Goal: Information Seeking & Learning: Learn about a topic

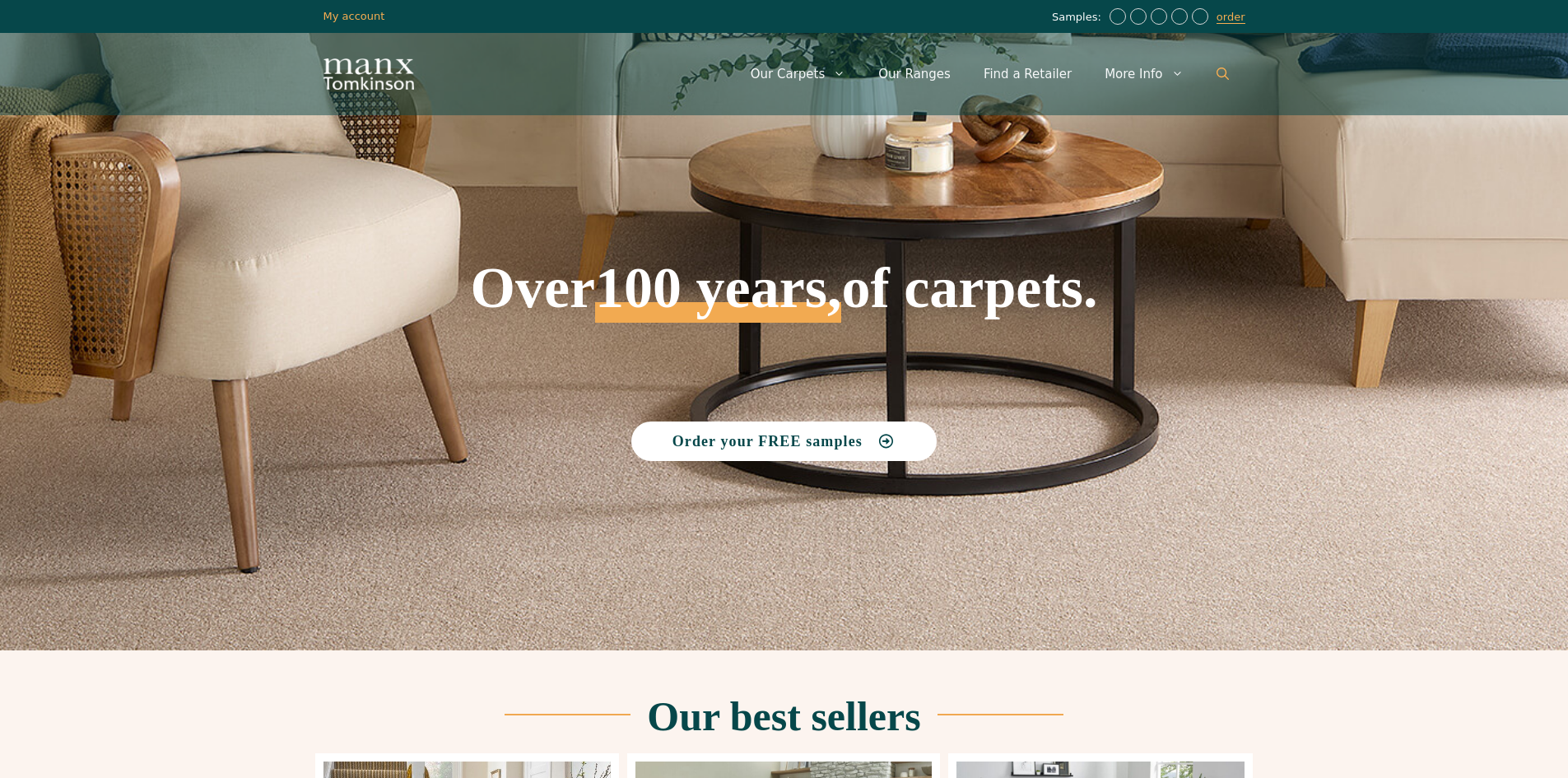
click at [1215, 76] on link "Open Search Bar" at bounding box center [1223, 74] width 45 height 50
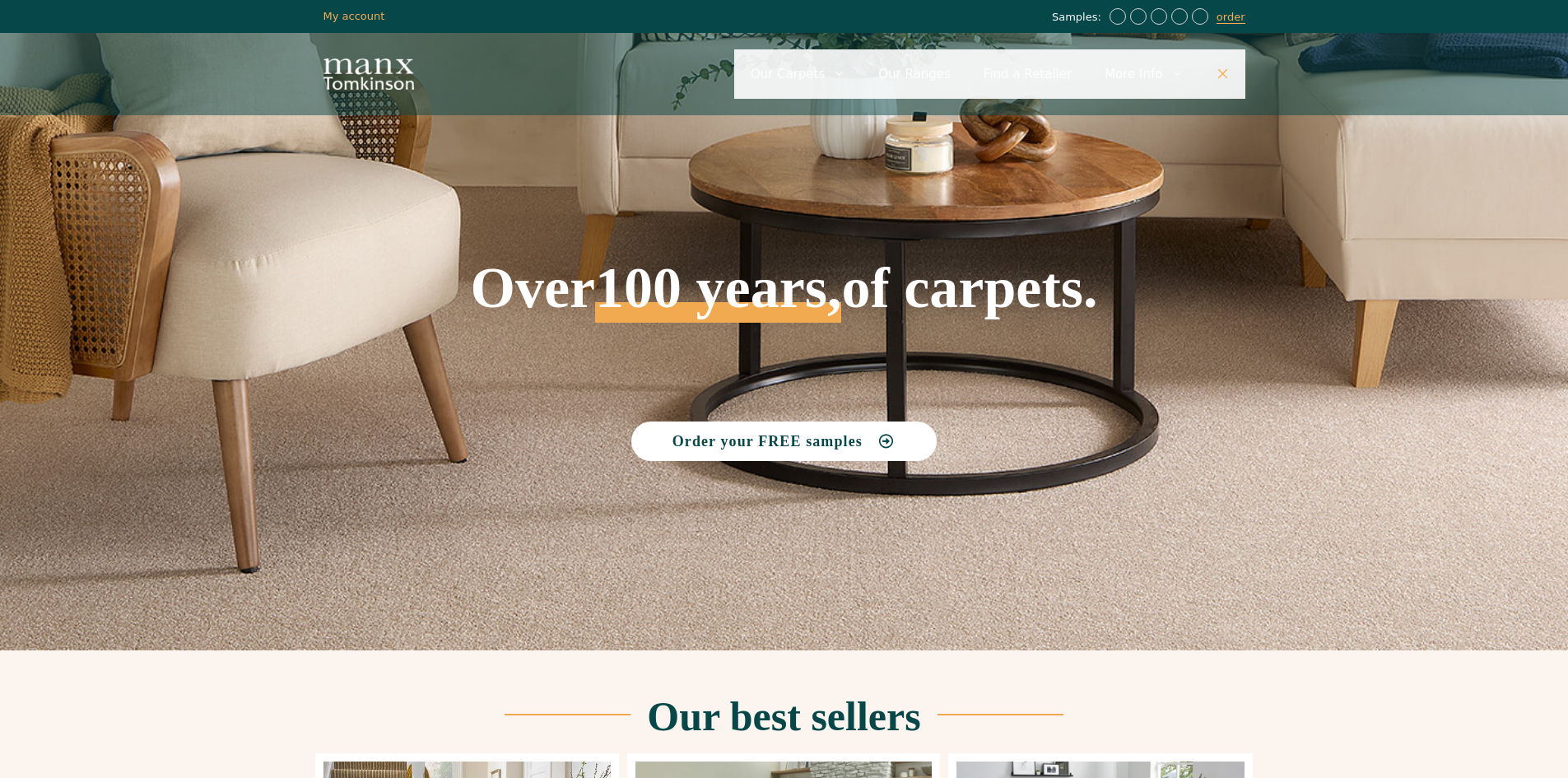
click at [946, 70] on input "Primary" at bounding box center [990, 74] width 511 height 50
type input "**********"
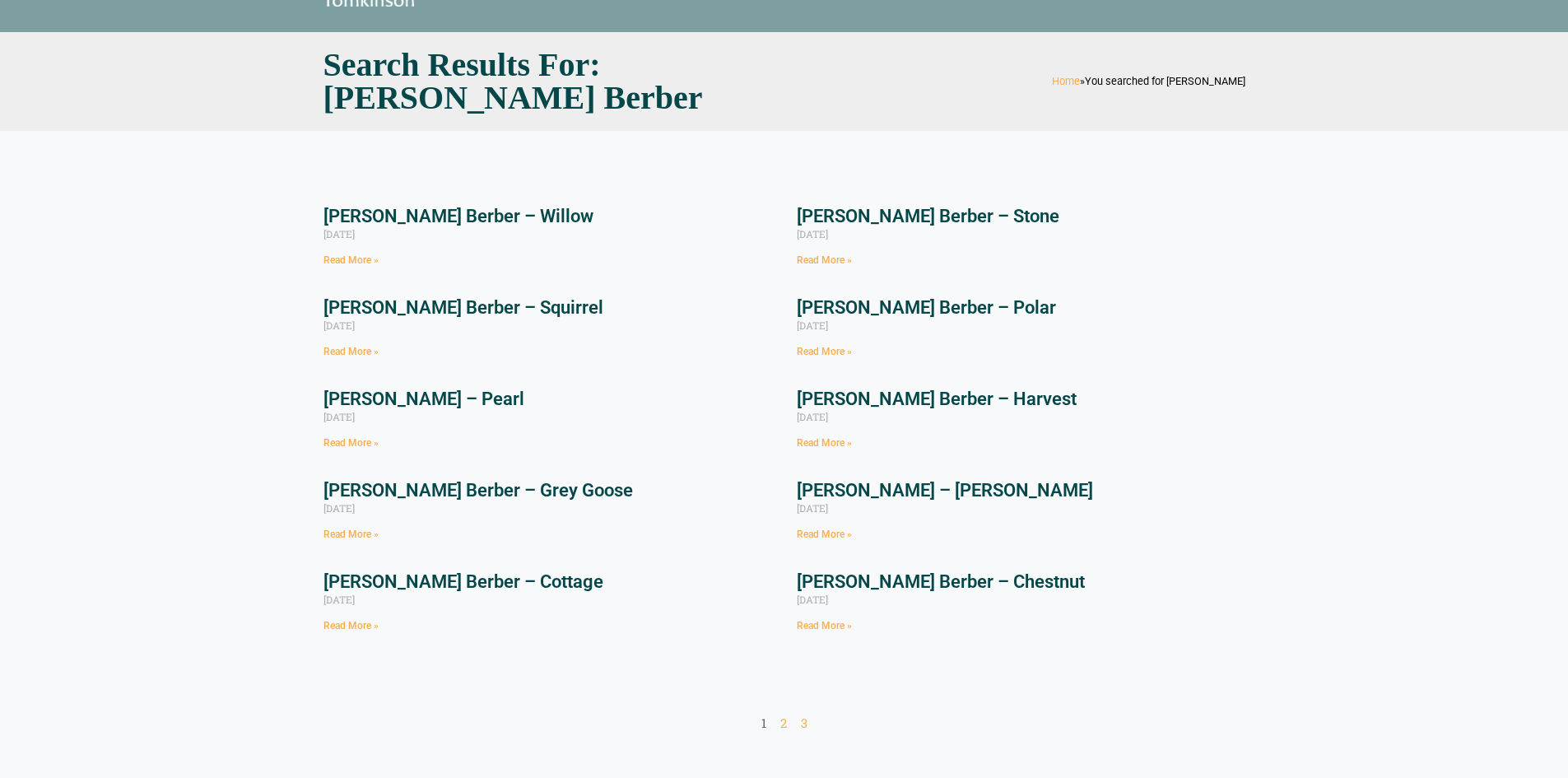
scroll to position [83, 0]
click at [402, 215] on link "[PERSON_NAME] Berber – Willow" at bounding box center [458, 217] width 270 height 21
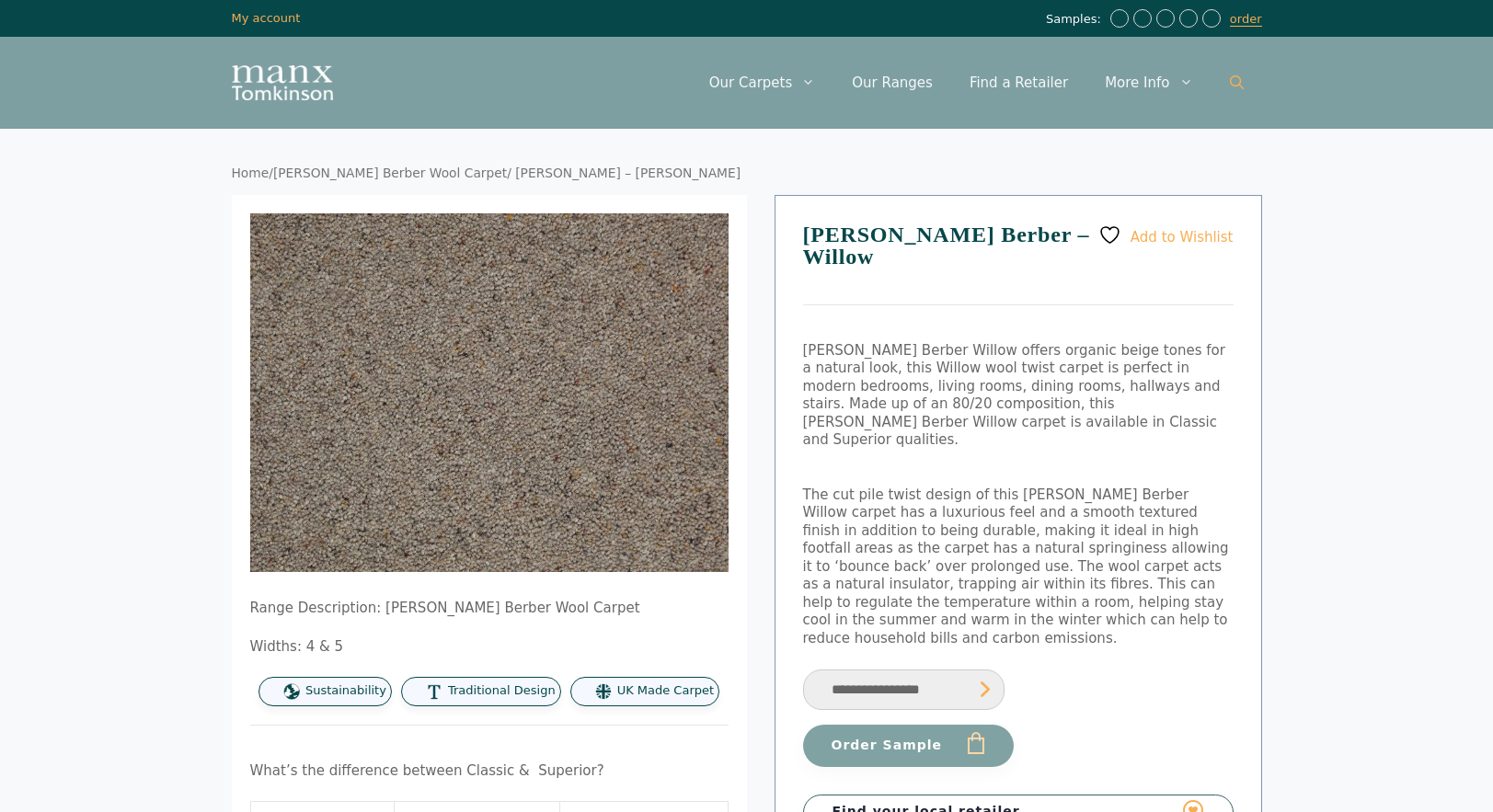
click at [1233, 84] on icon "Open Search Bar" at bounding box center [1237, 83] width 14 height 14
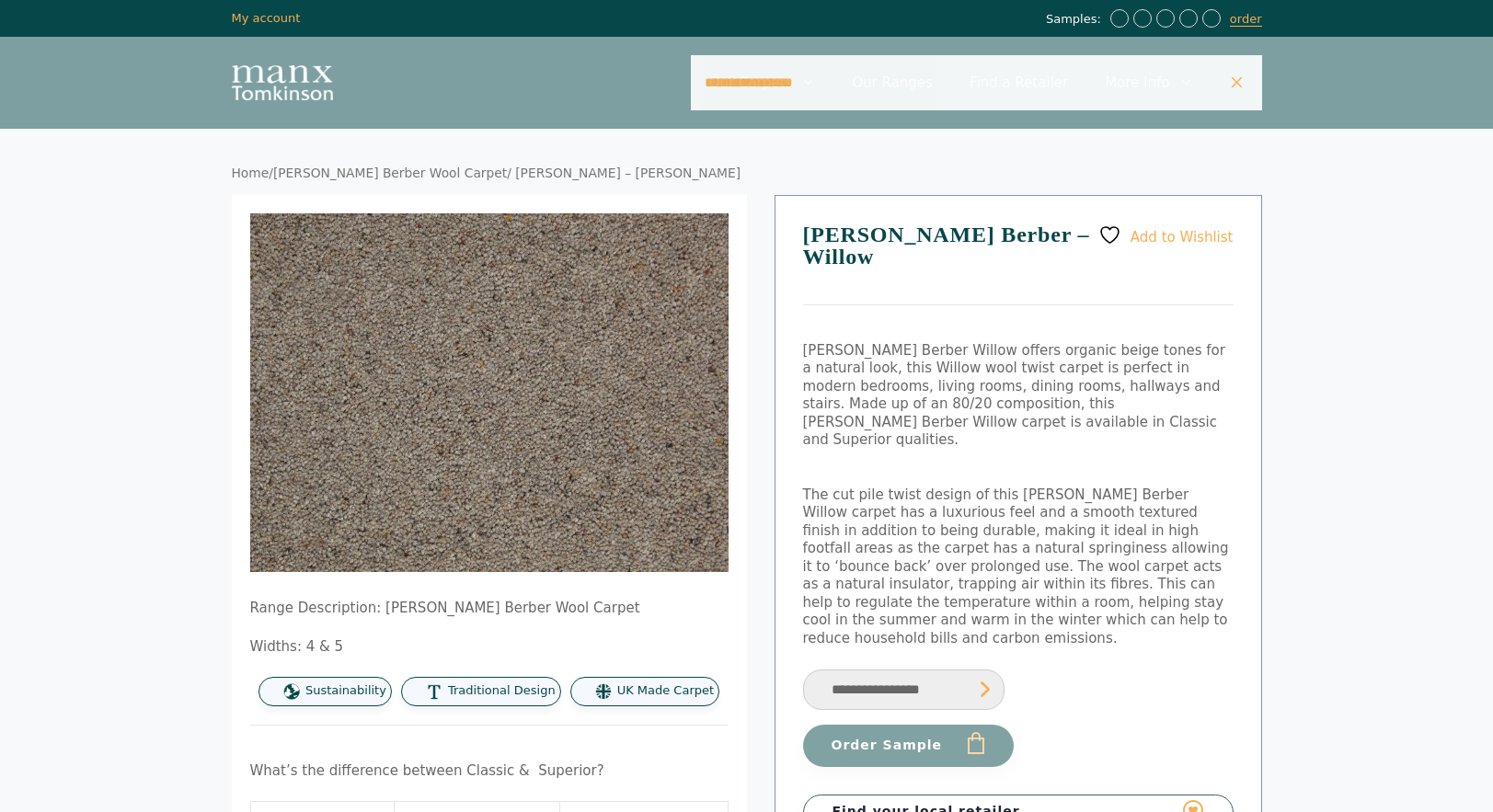
type input "**********"
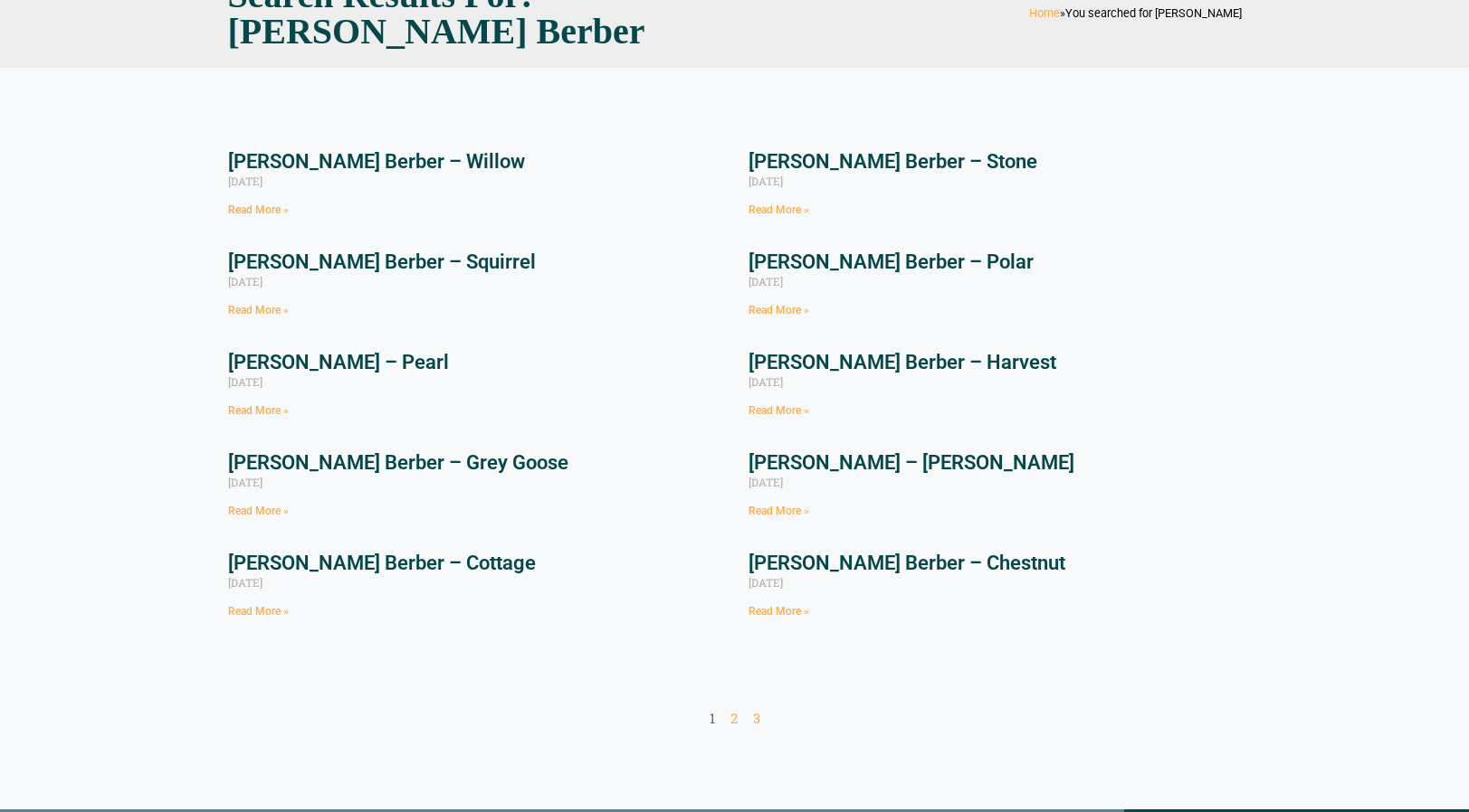
scroll to position [181, 0]
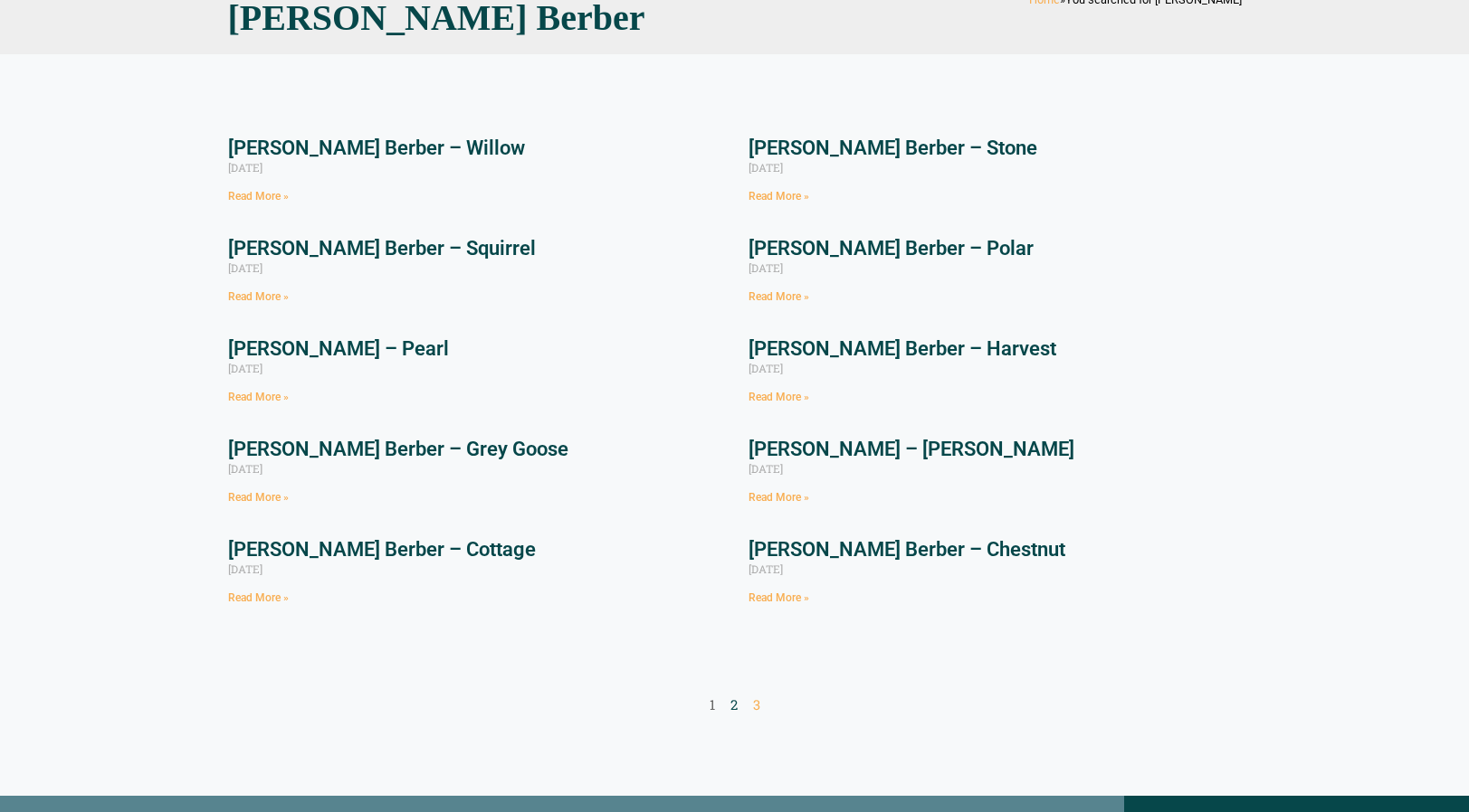
click at [733, 707] on link "Page 2" at bounding box center [734, 704] width 8 height 18
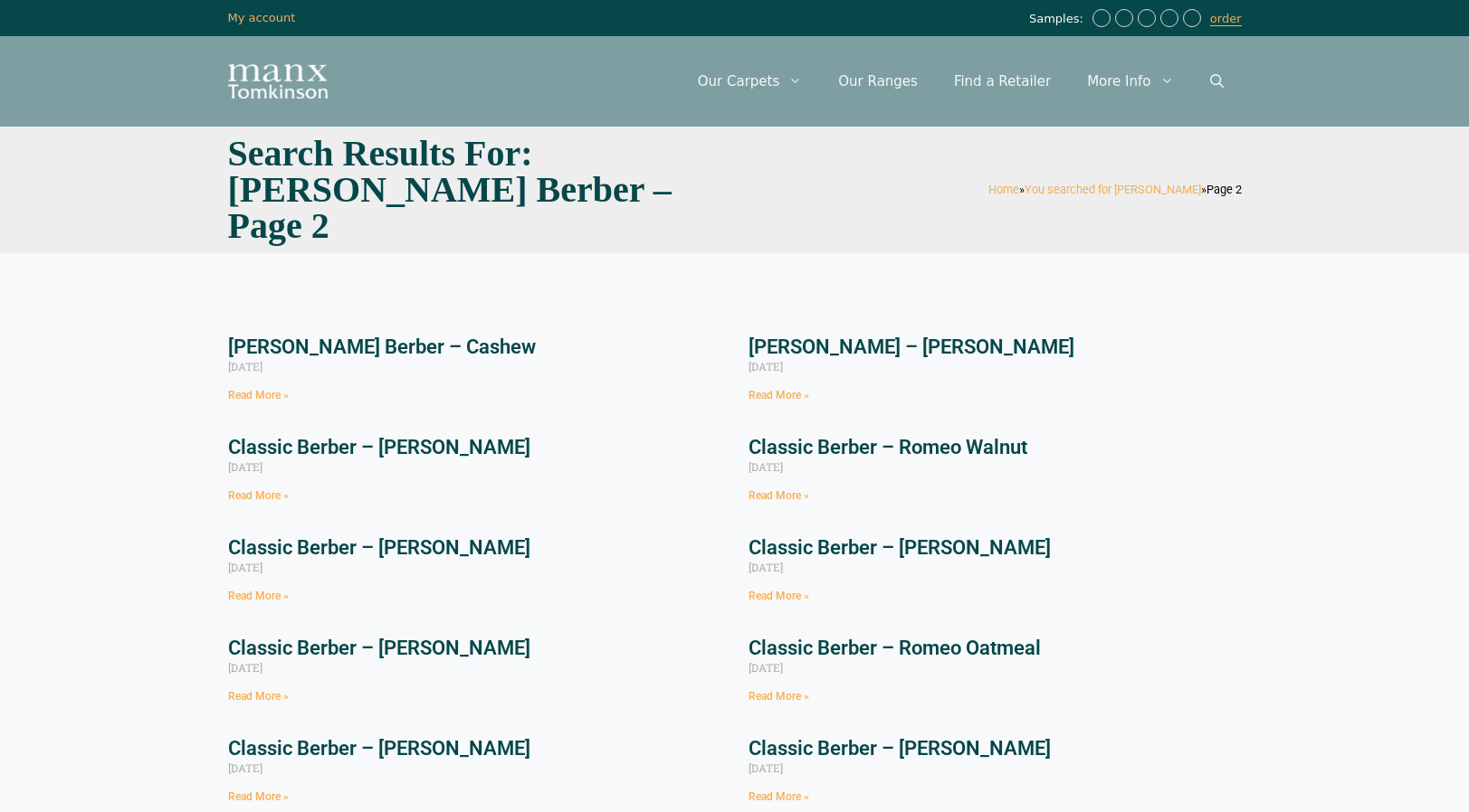
scroll to position [91, 0]
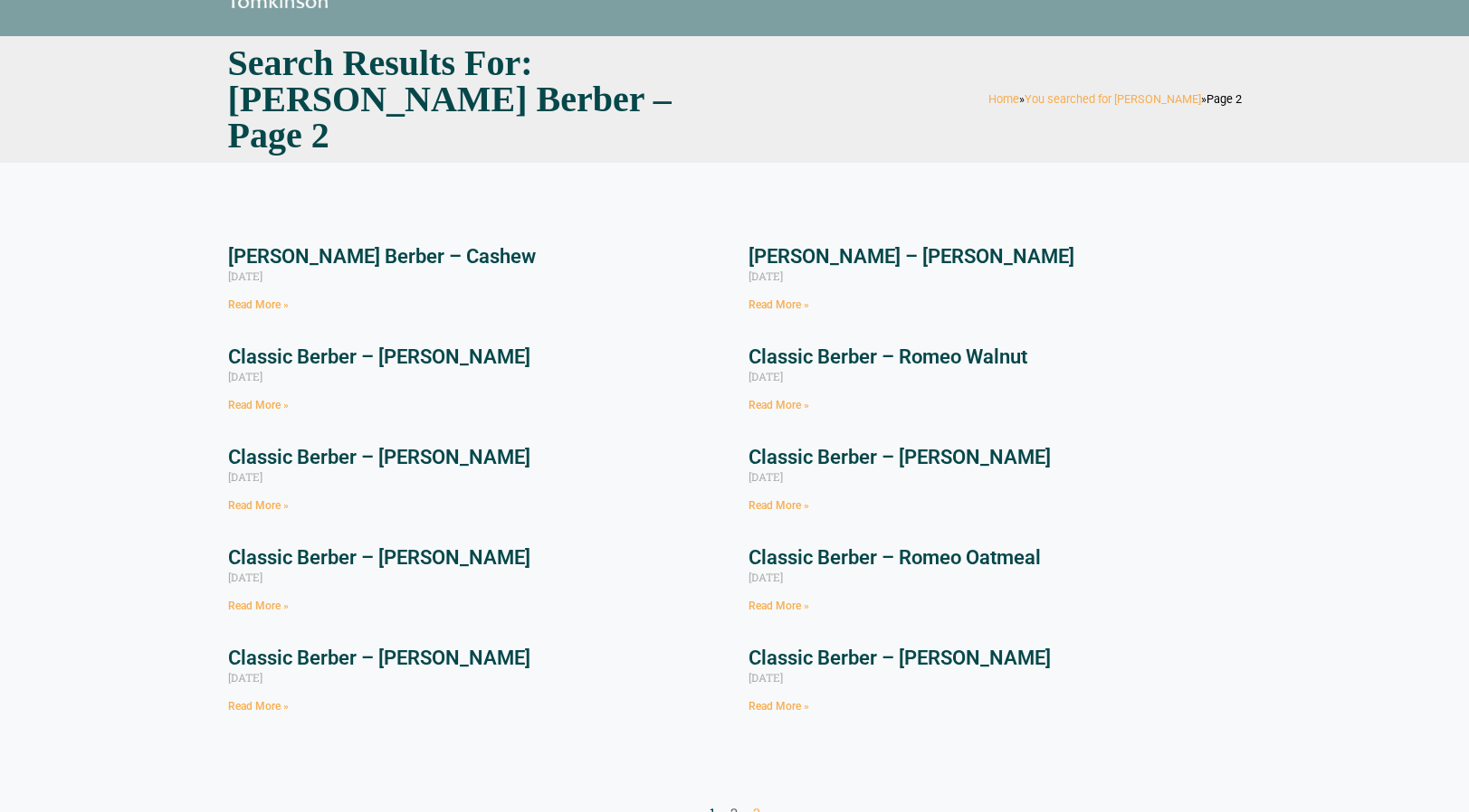
click at [711, 804] on link "Page 1" at bounding box center [712, 813] width 6 height 18
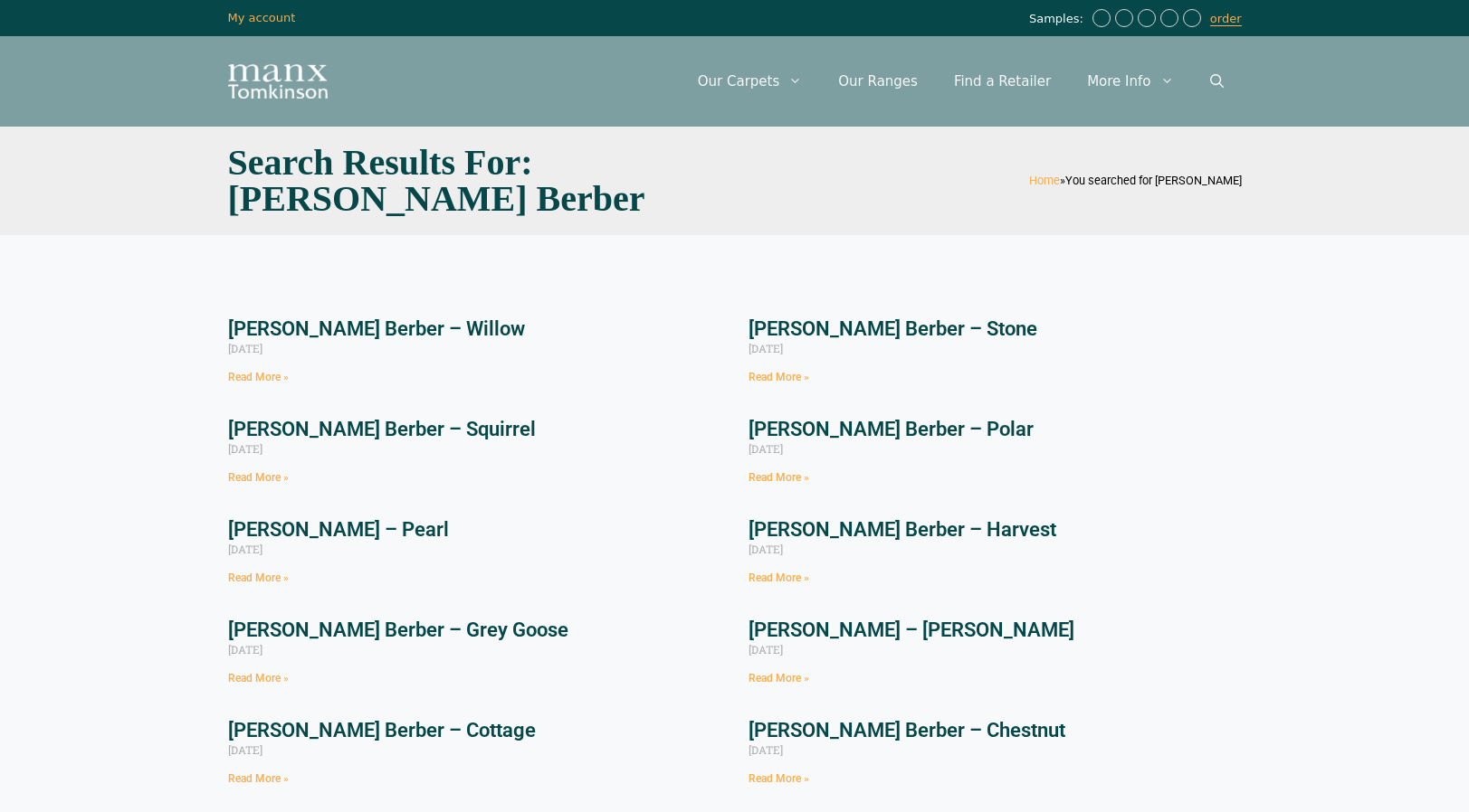
click at [439, 324] on link "[PERSON_NAME] Berber – Willow" at bounding box center [377, 329] width 297 height 23
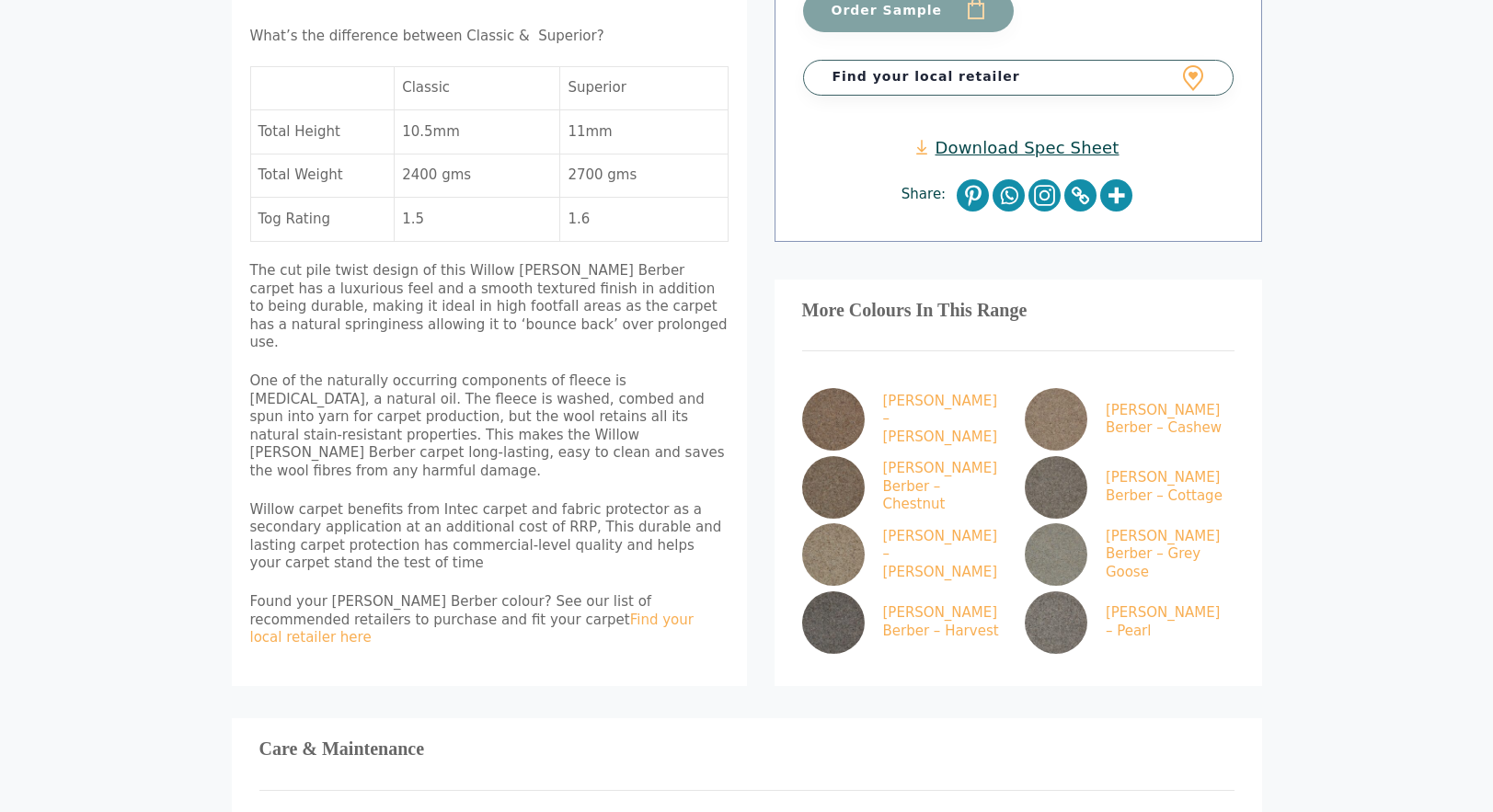
scroll to position [735, 0]
click at [856, 388] on img at bounding box center [833, 419] width 62 height 62
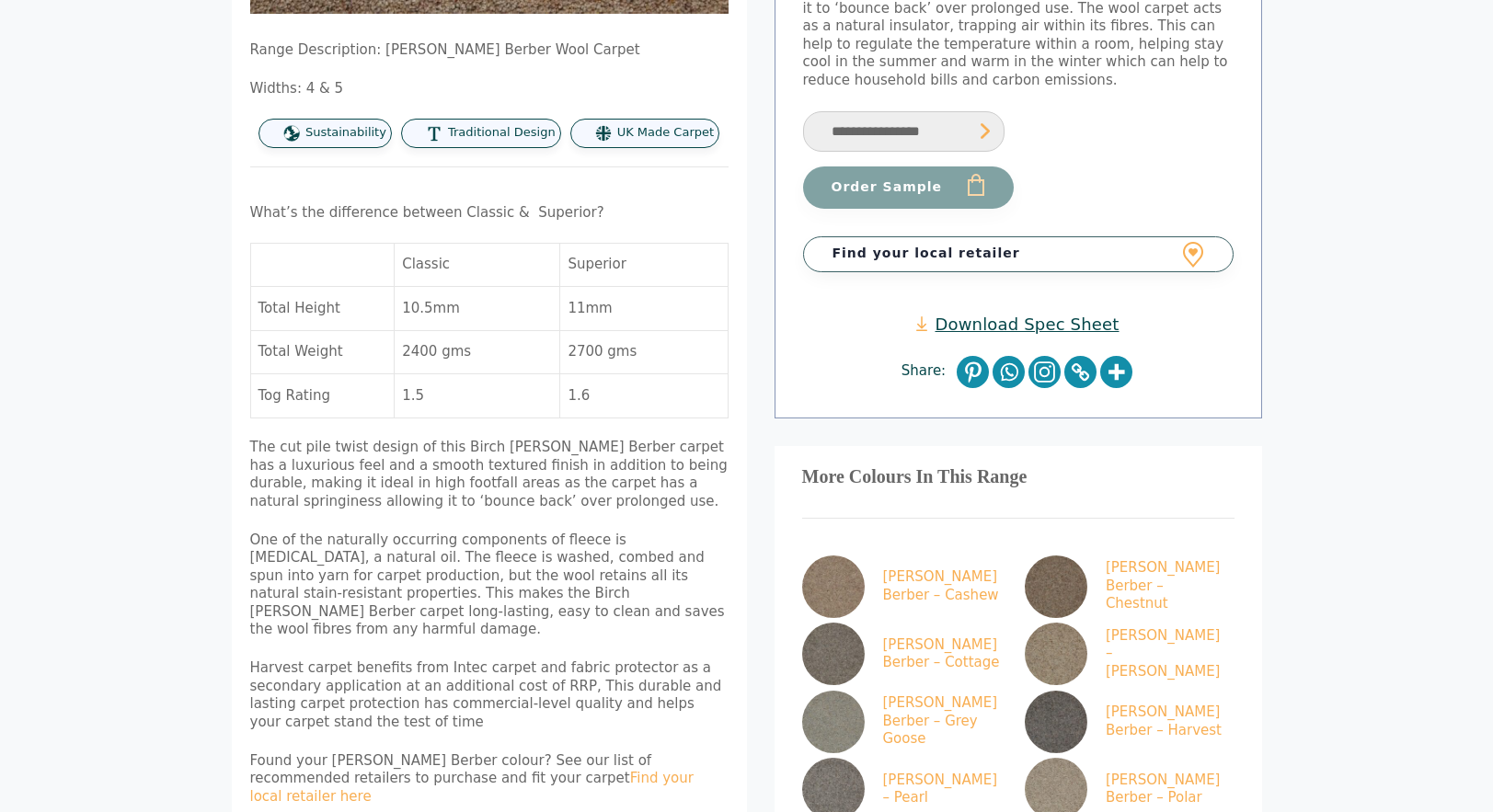
scroll to position [735, 0]
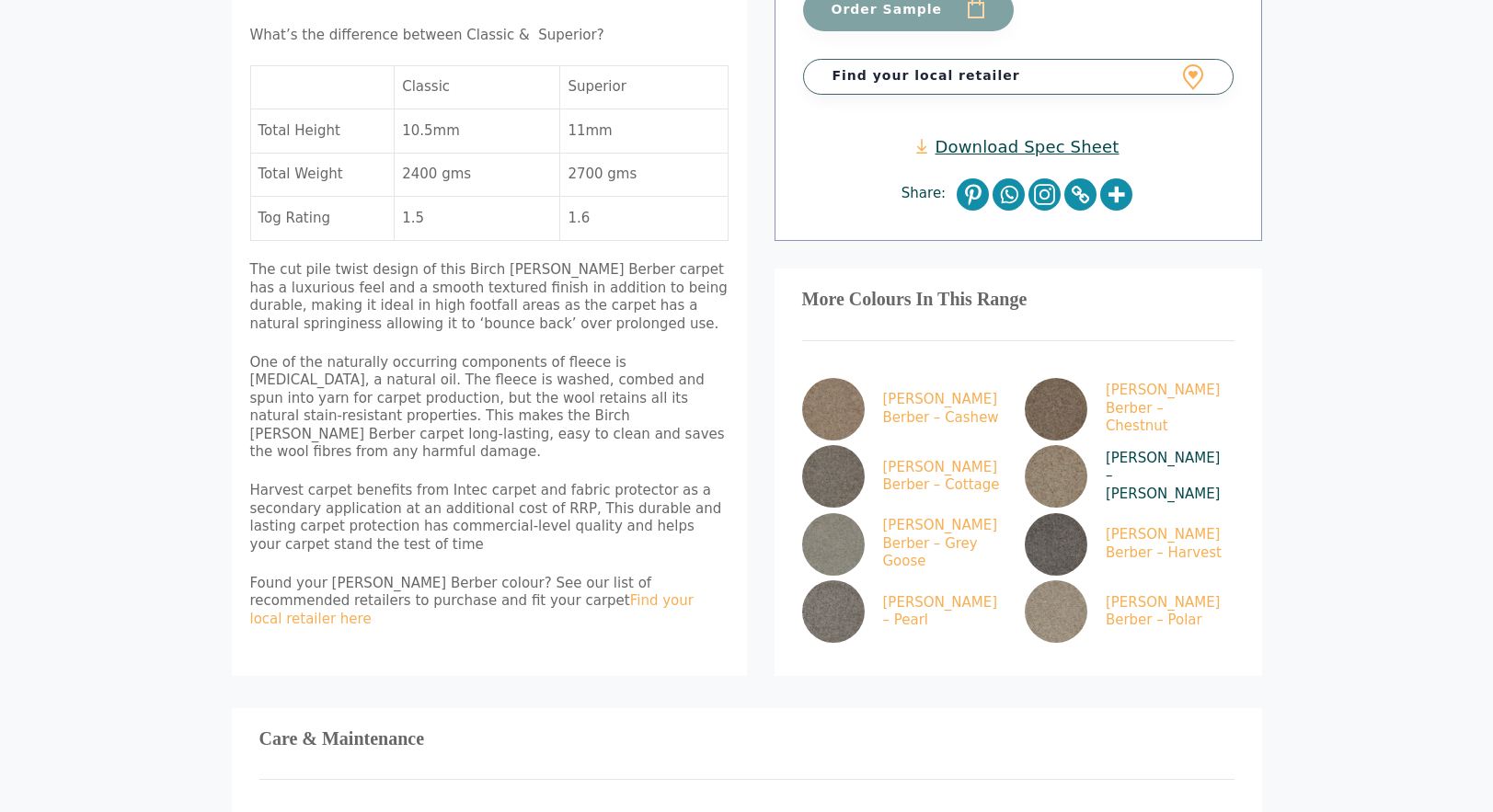
click at [1065, 445] on img at bounding box center [1056, 476] width 62 height 62
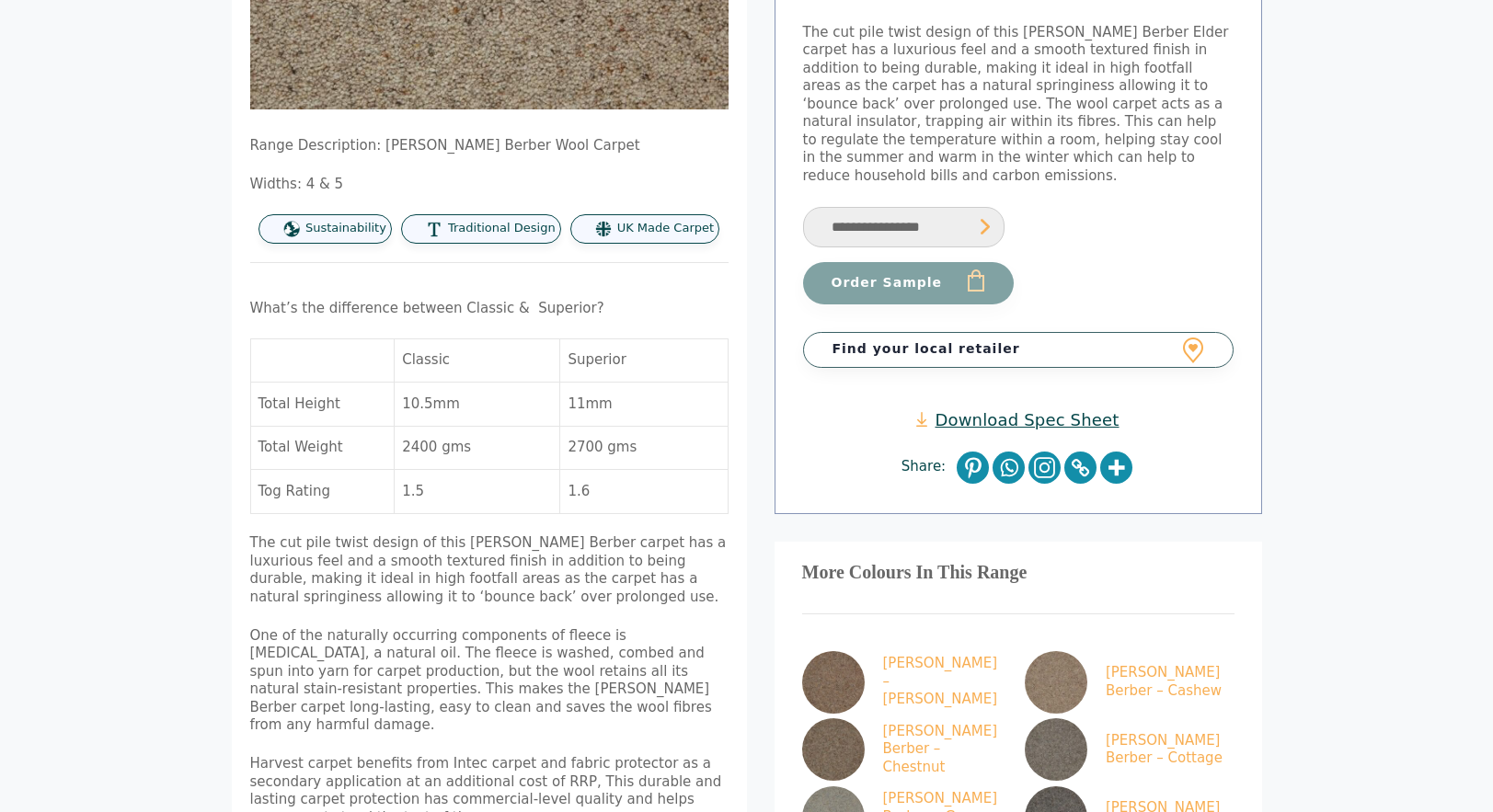
scroll to position [552, 0]
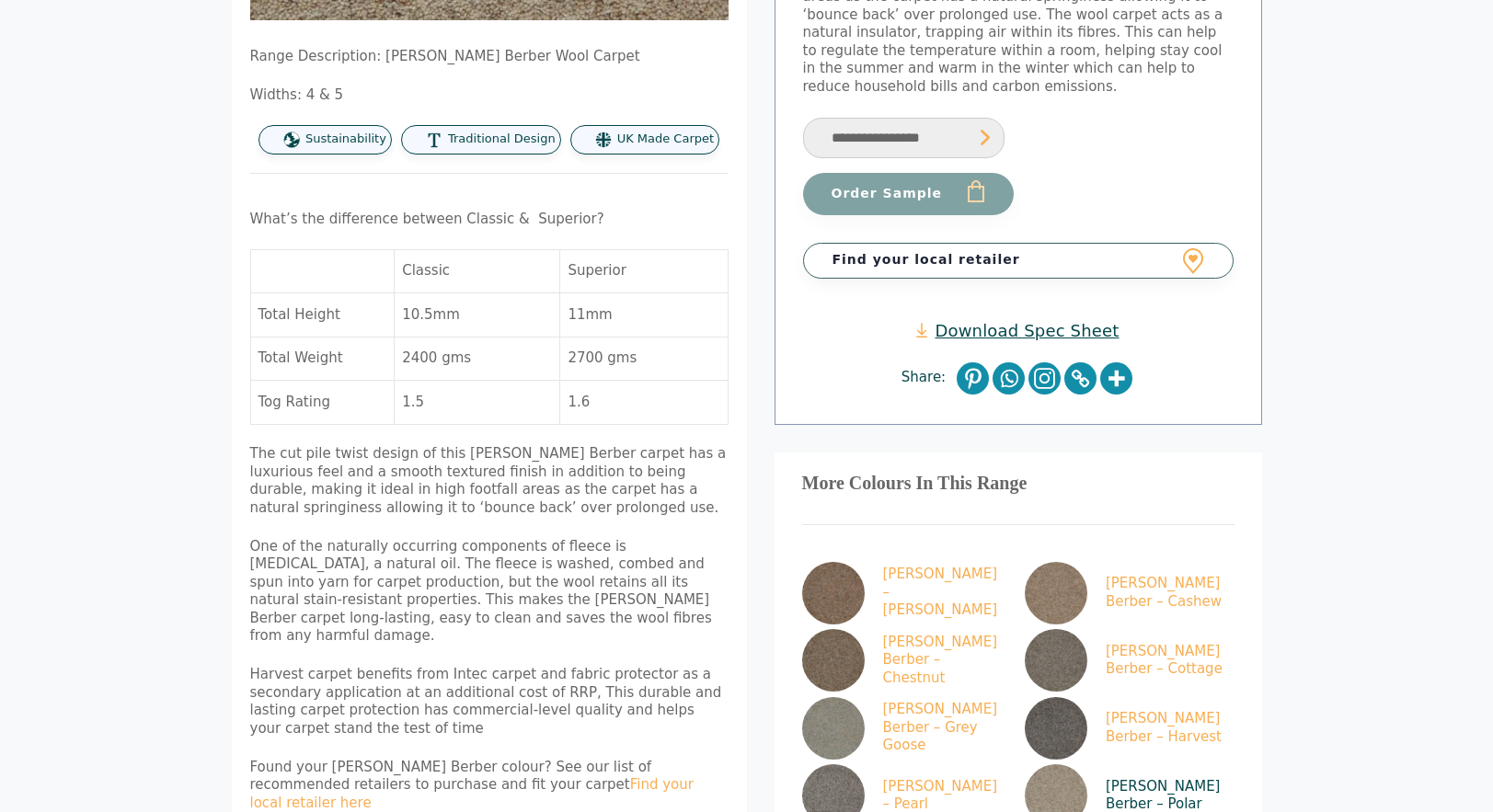
click at [1057, 764] on img at bounding box center [1056, 795] width 62 height 62
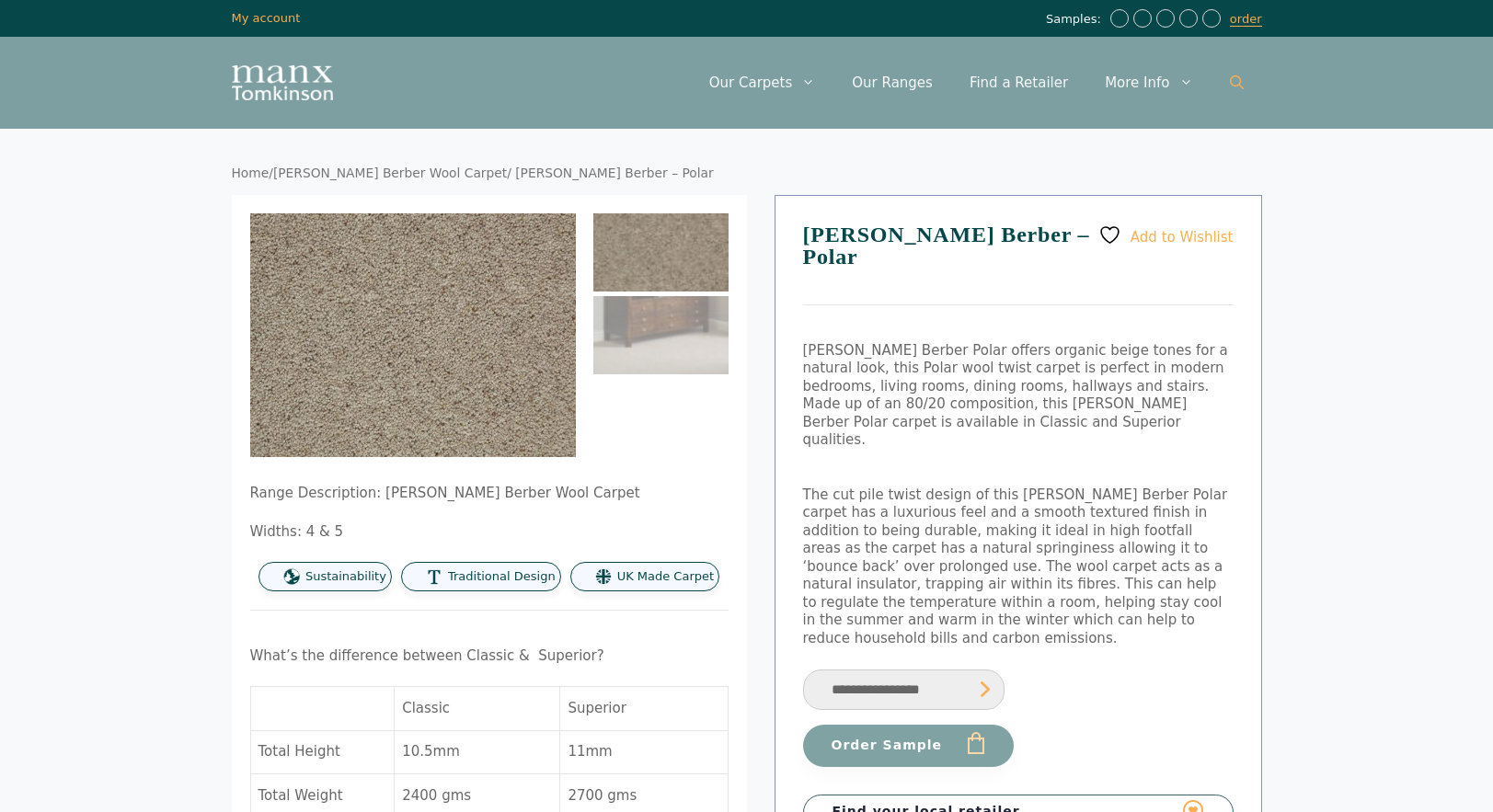
click at [1234, 74] on link "Open Search Bar" at bounding box center [1237, 83] width 51 height 55
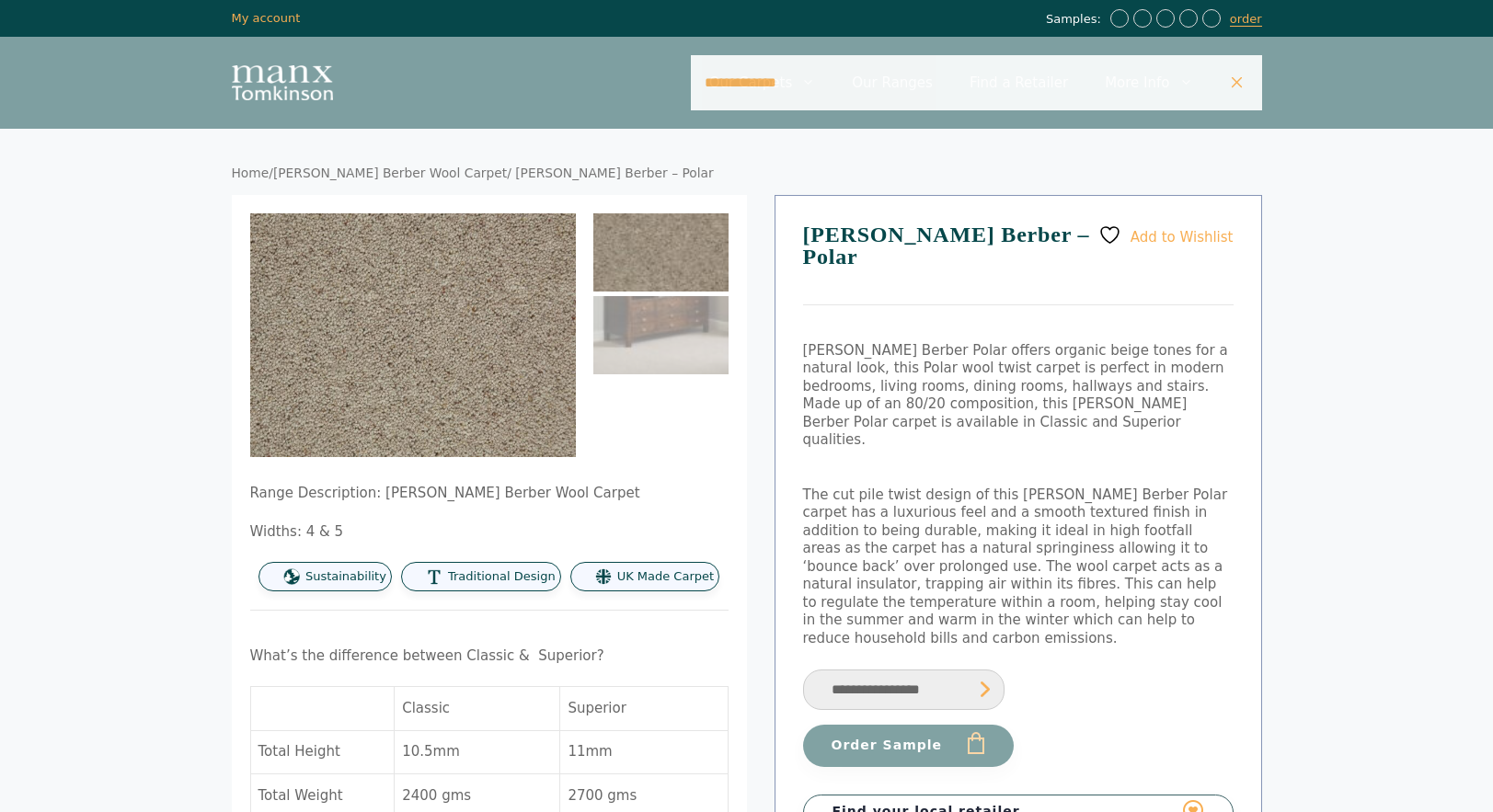
type input "**********"
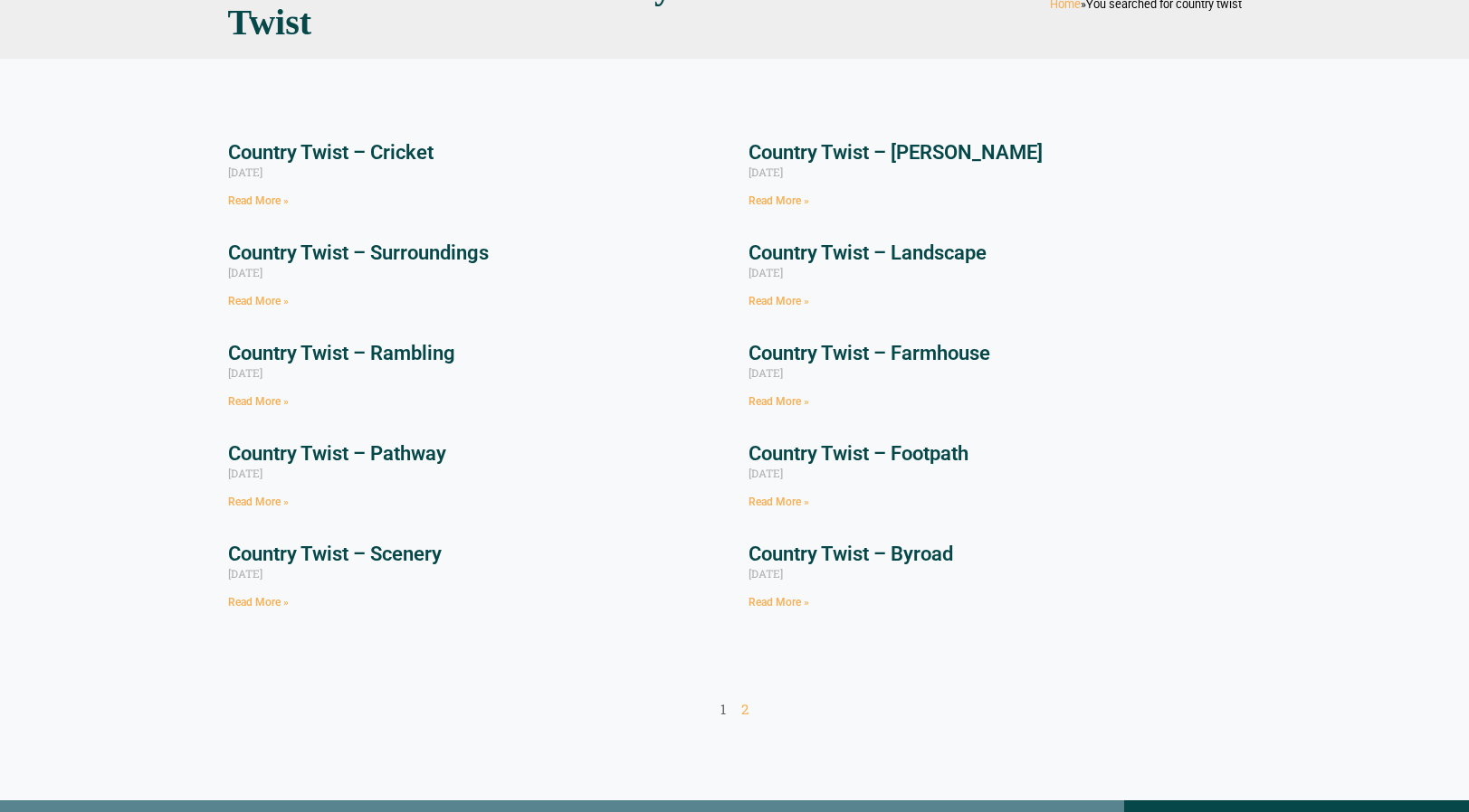
scroll to position [181, 0]
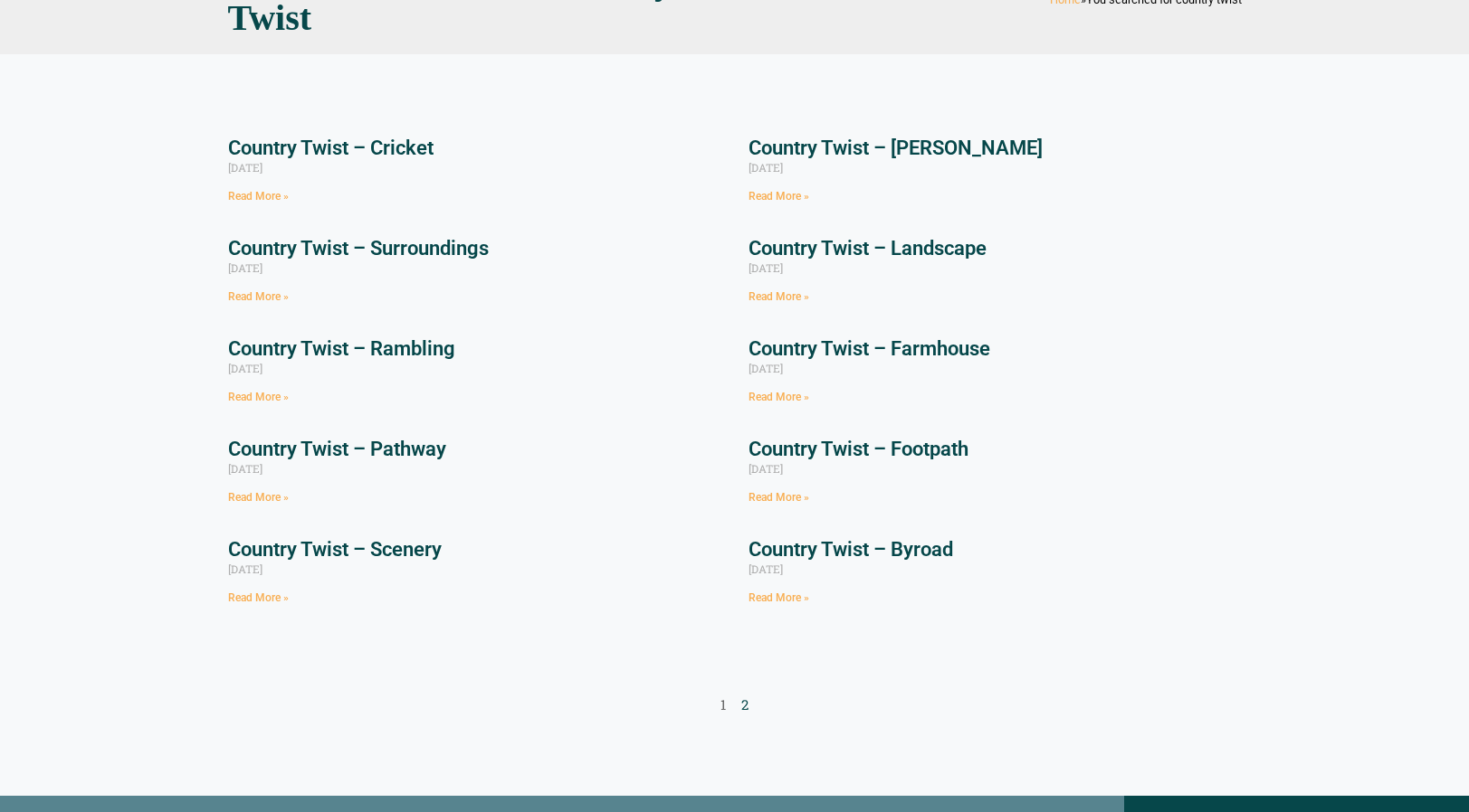
click at [745, 709] on link "Page 2" at bounding box center [745, 704] width 8 height 18
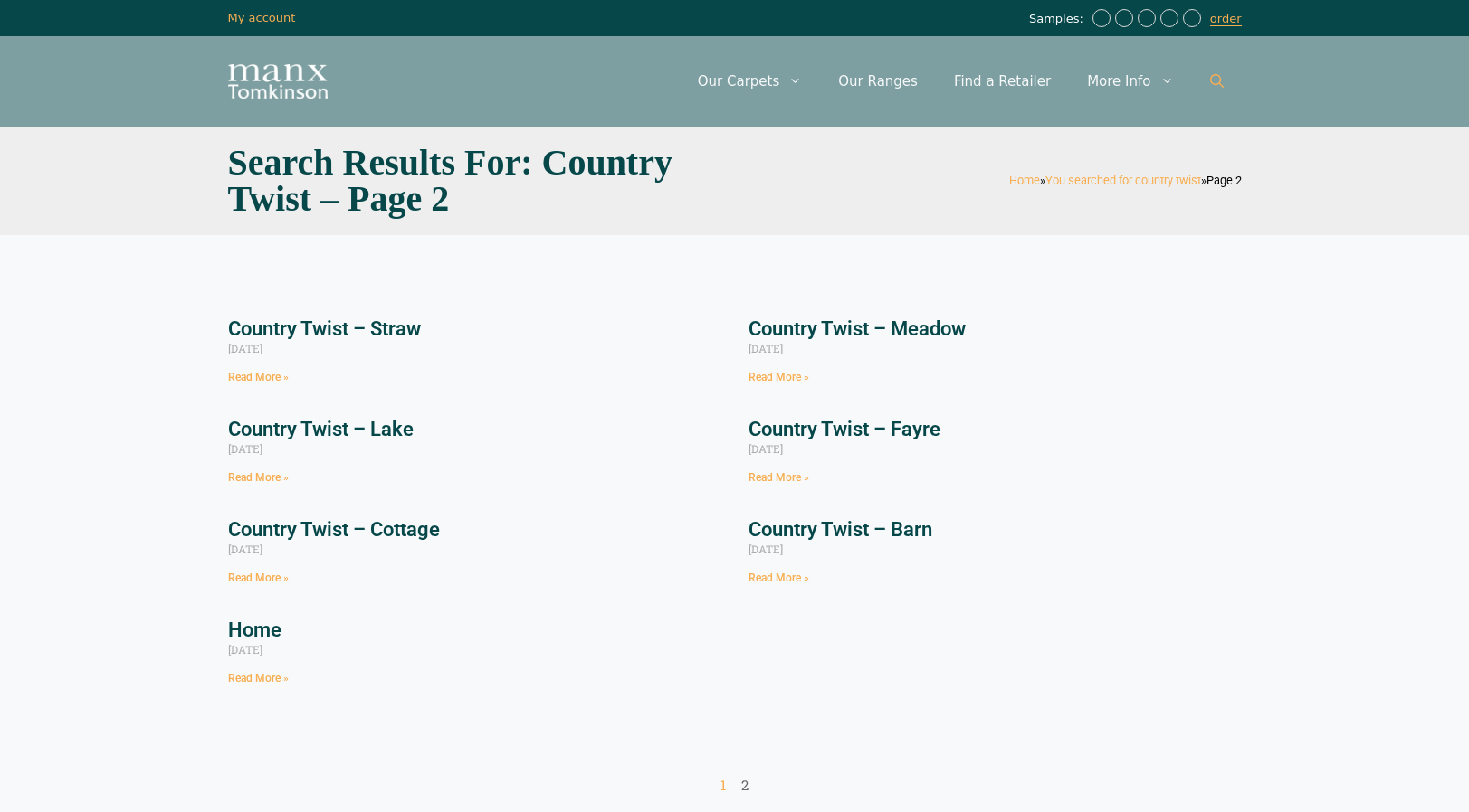
click at [1226, 76] on link "Open Search Bar" at bounding box center [1217, 81] width 50 height 54
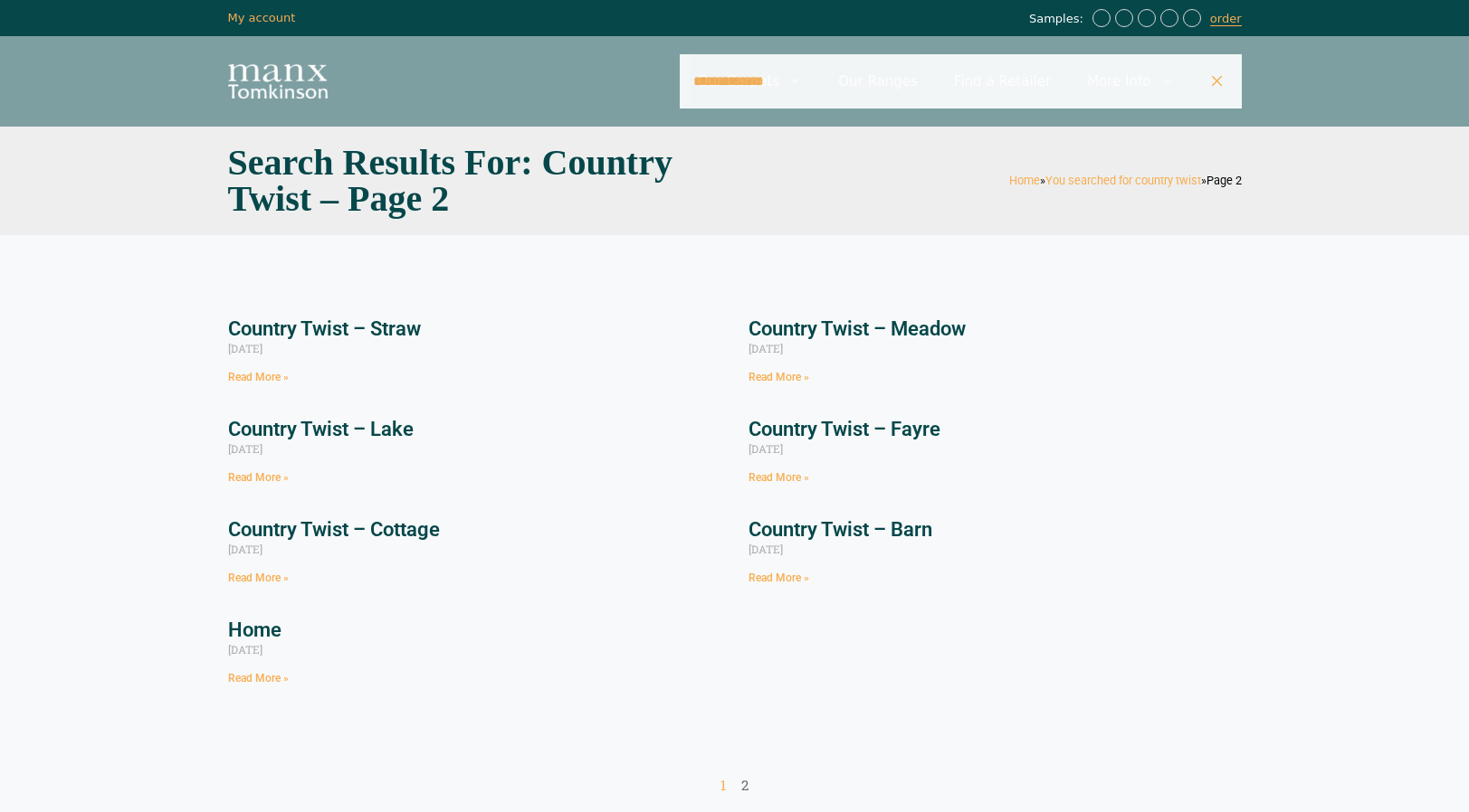
drag, startPoint x: 843, startPoint y: 87, endPoint x: 663, endPoint y: 79, distance: 180.2
click at [663, 79] on div "**********" at bounding box center [735, 81] width 1086 height 91
type input "******"
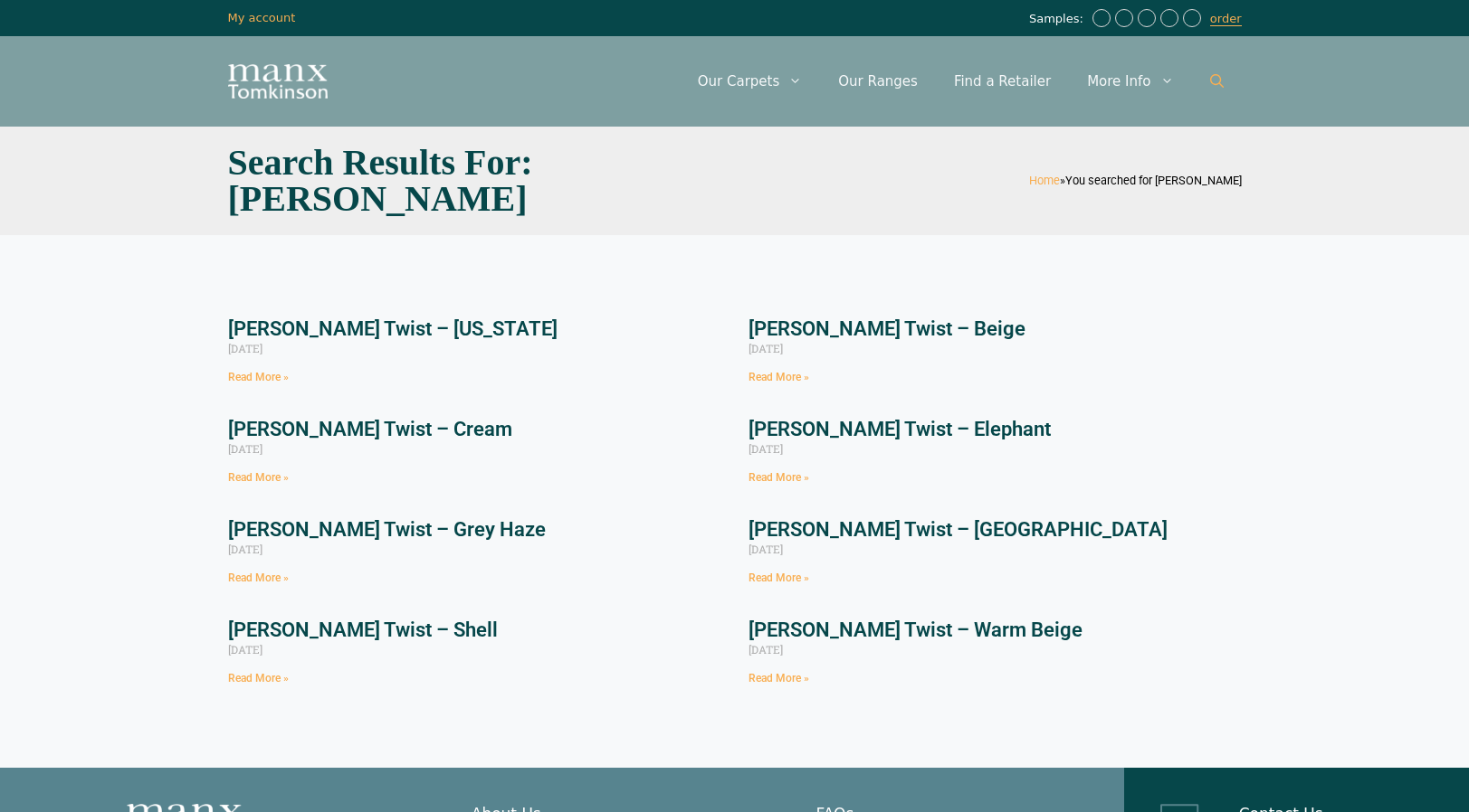
click at [1230, 93] on link "Open Search Bar" at bounding box center [1217, 81] width 50 height 54
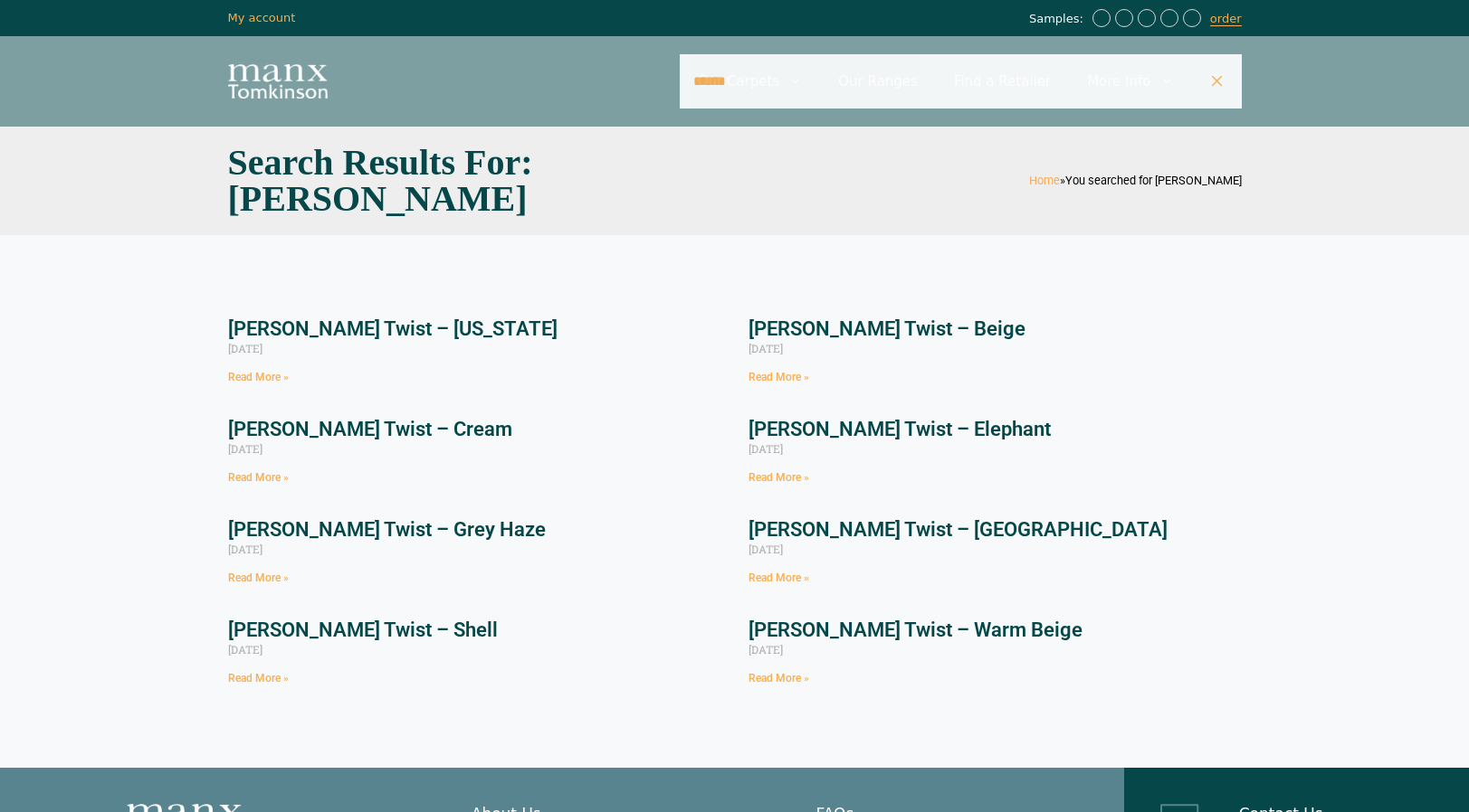
click at [903, 91] on input "******" at bounding box center [961, 81] width 562 height 54
drag, startPoint x: 829, startPoint y: 78, endPoint x: 619, endPoint y: 79, distance: 210.0
click at [619, 79] on div "Menu ****** Menu Our Carpets View All Colours Black Carpet Blue Carpet Bold Col…" at bounding box center [735, 81] width 1086 height 91
type input "**********"
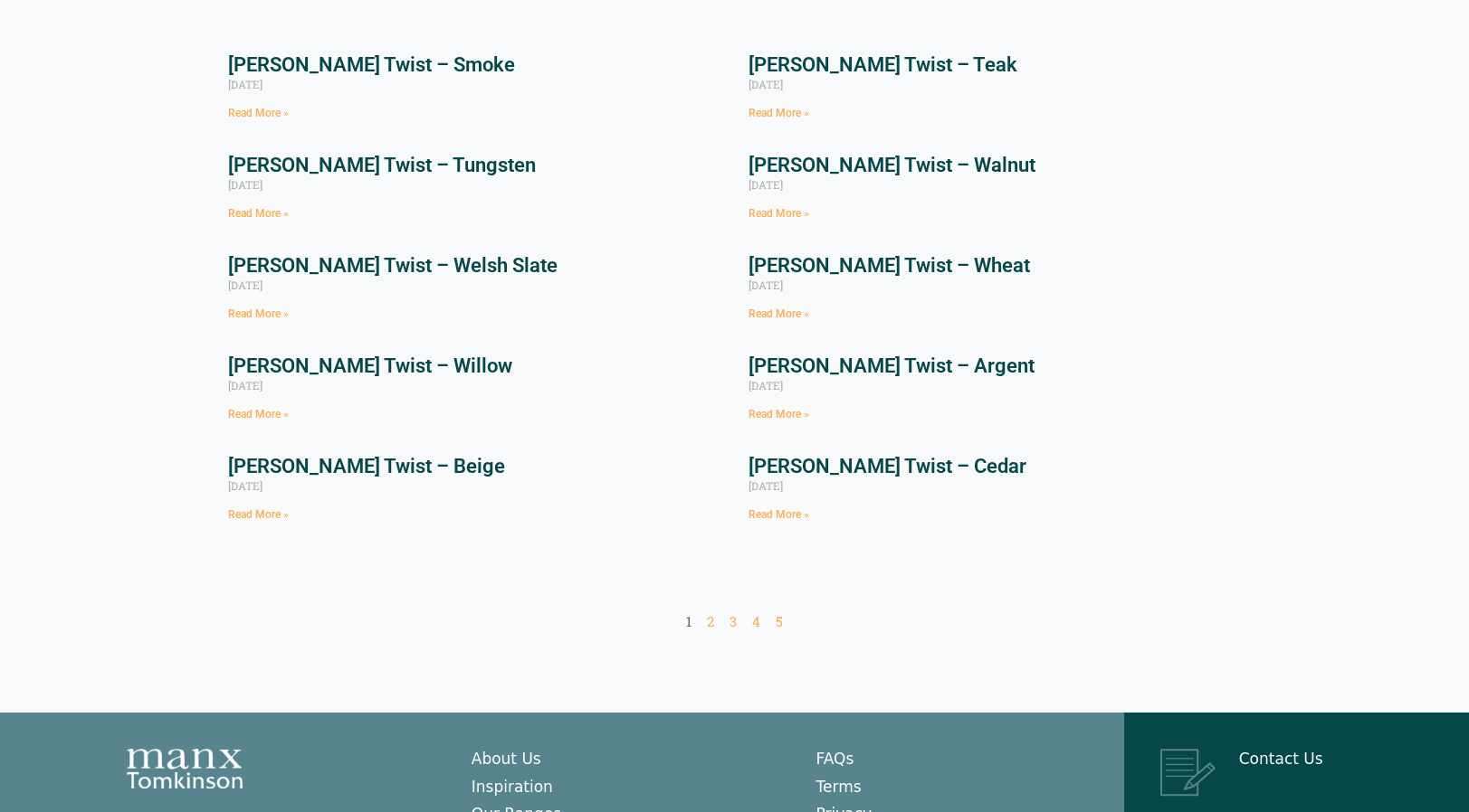
scroll to position [271, 0]
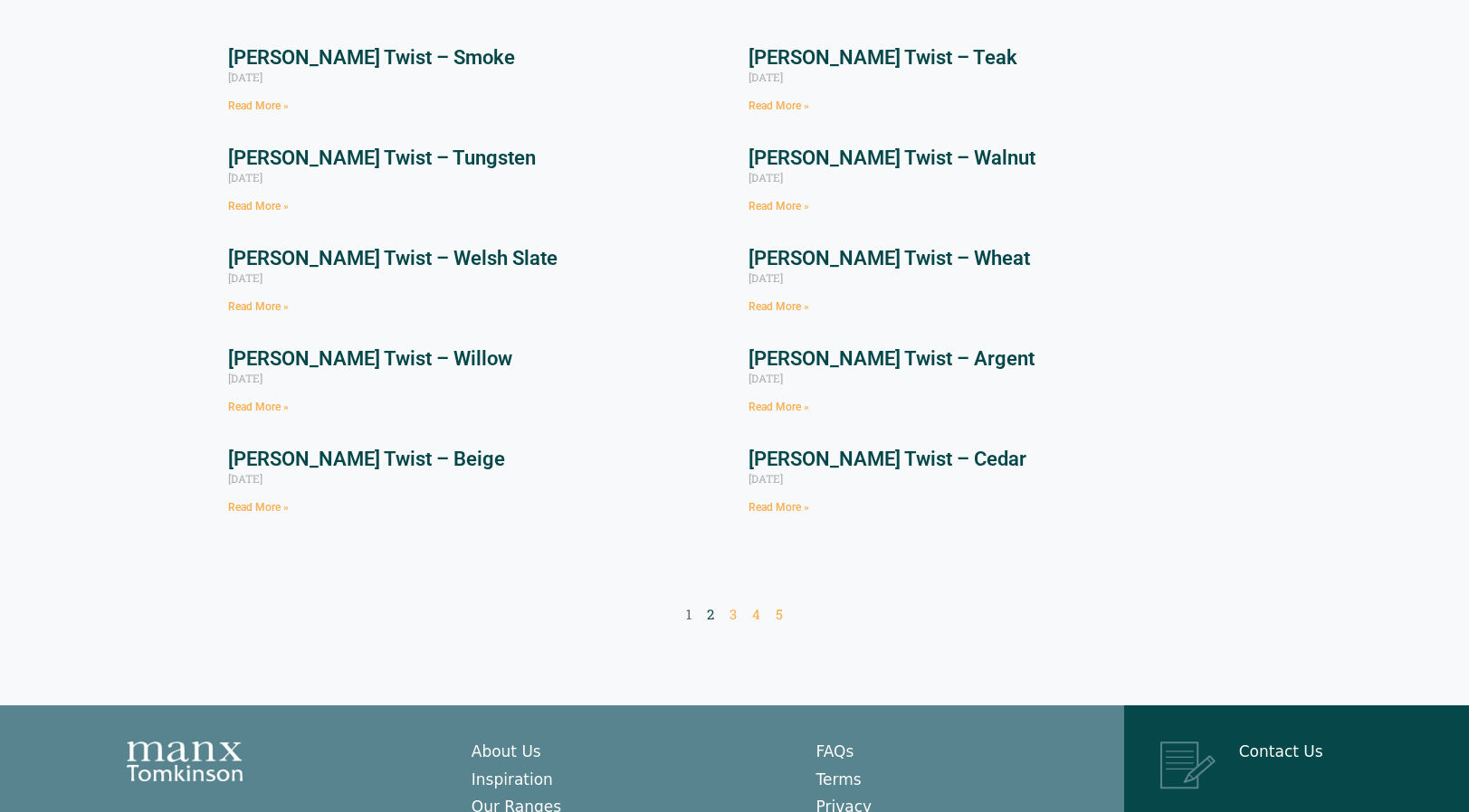
click at [706, 615] on link "Page 2" at bounding box center [710, 613] width 8 height 18
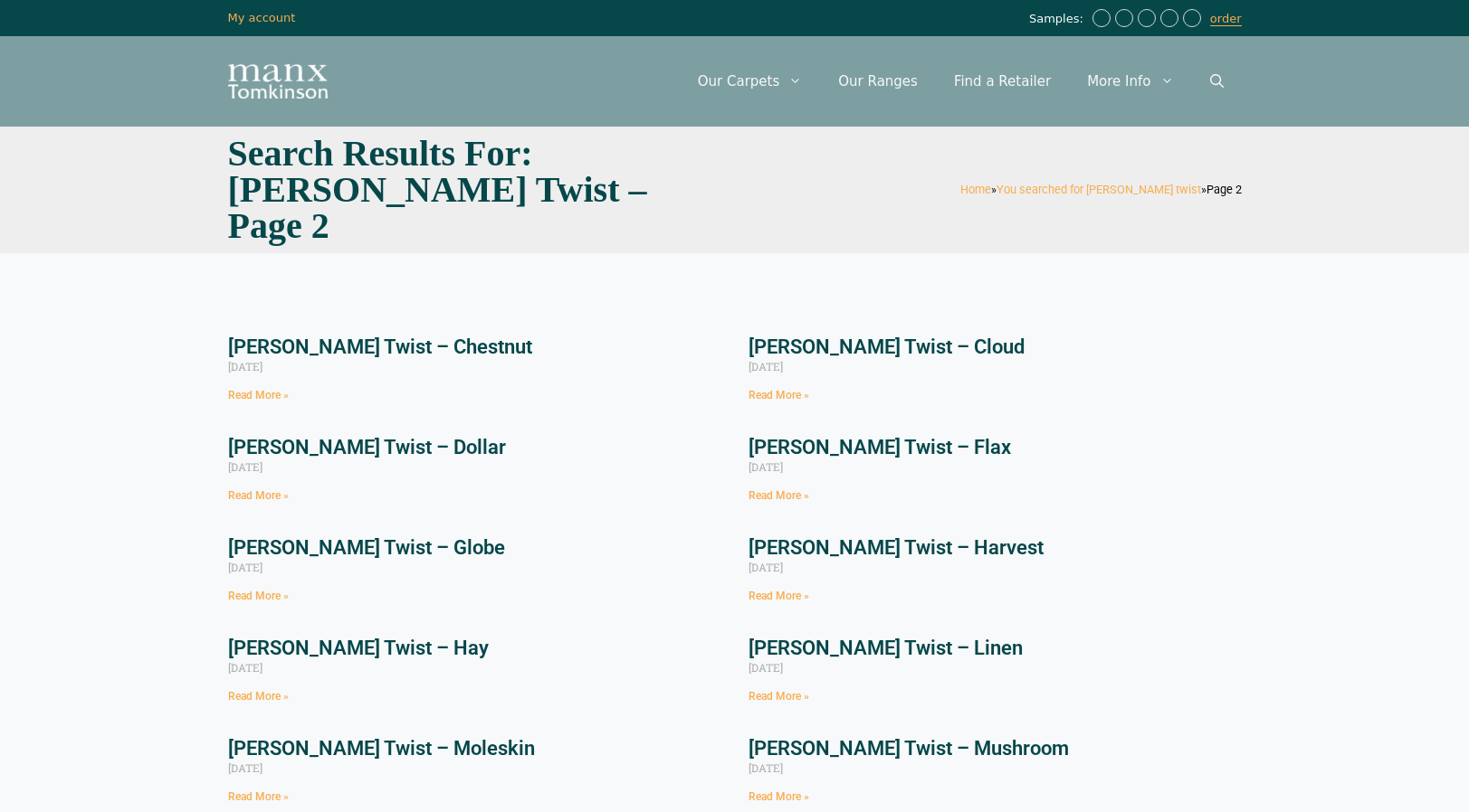
scroll to position [91, 0]
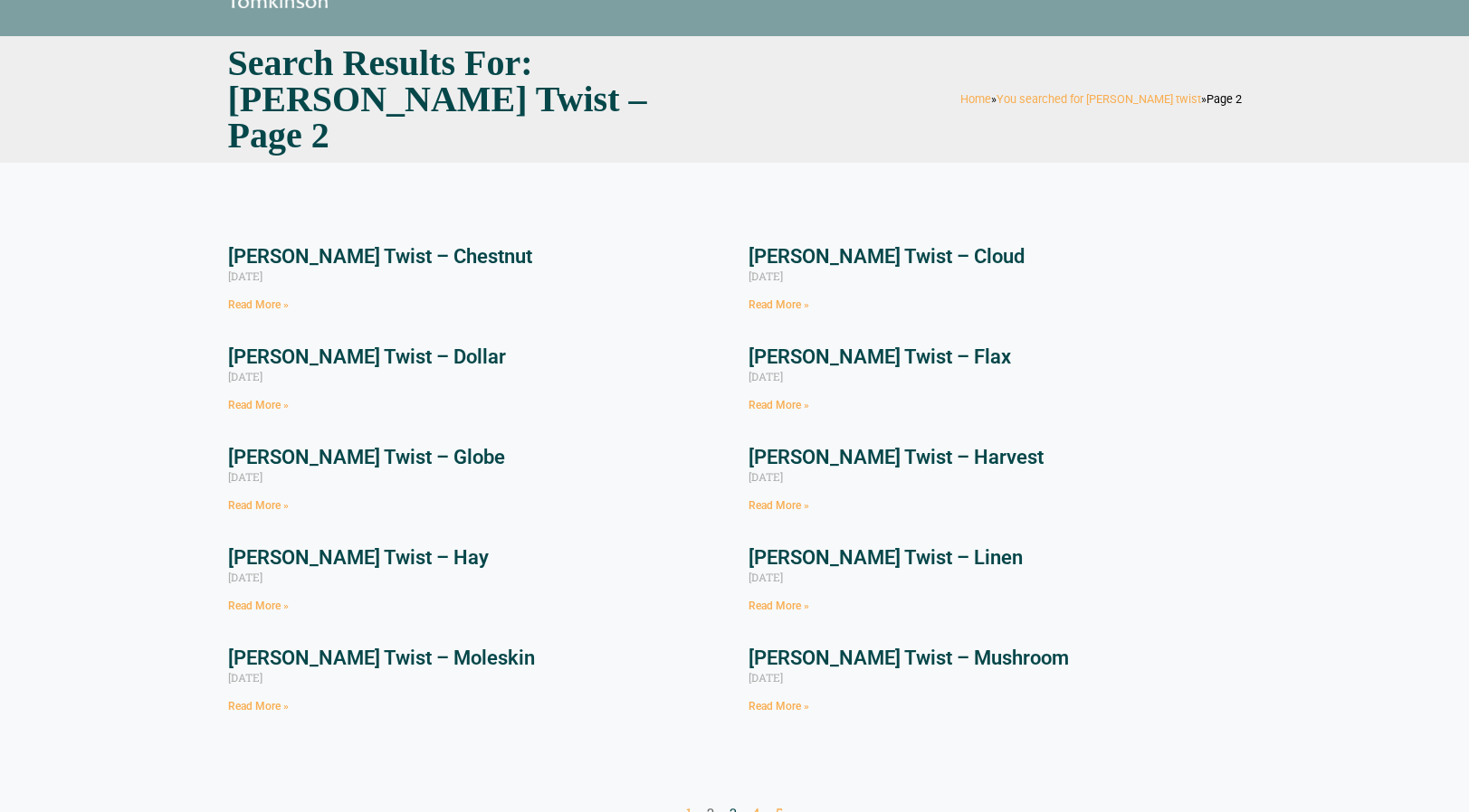
click at [736, 804] on link "Page 3" at bounding box center [733, 813] width 8 height 18
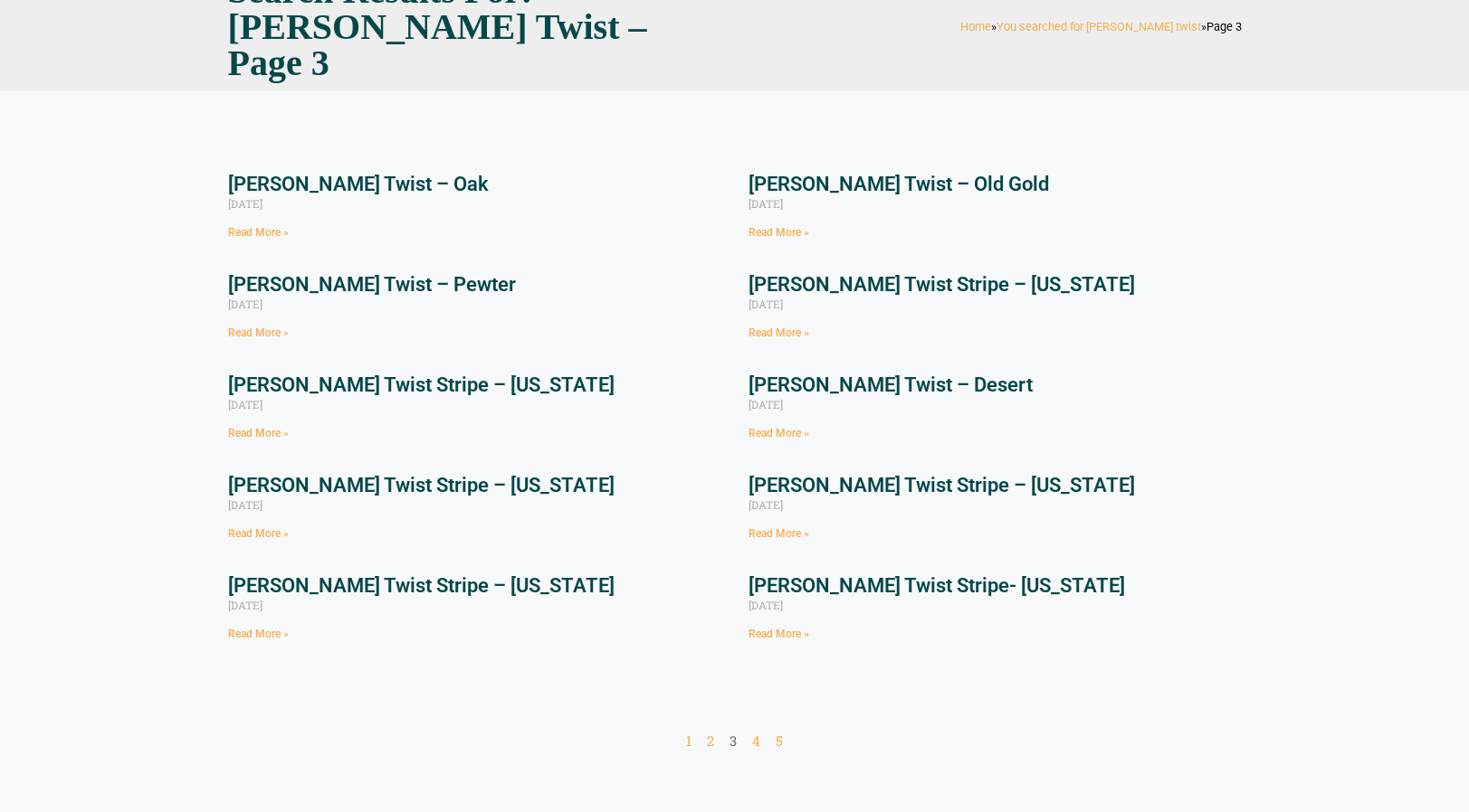
scroll to position [181, 0]
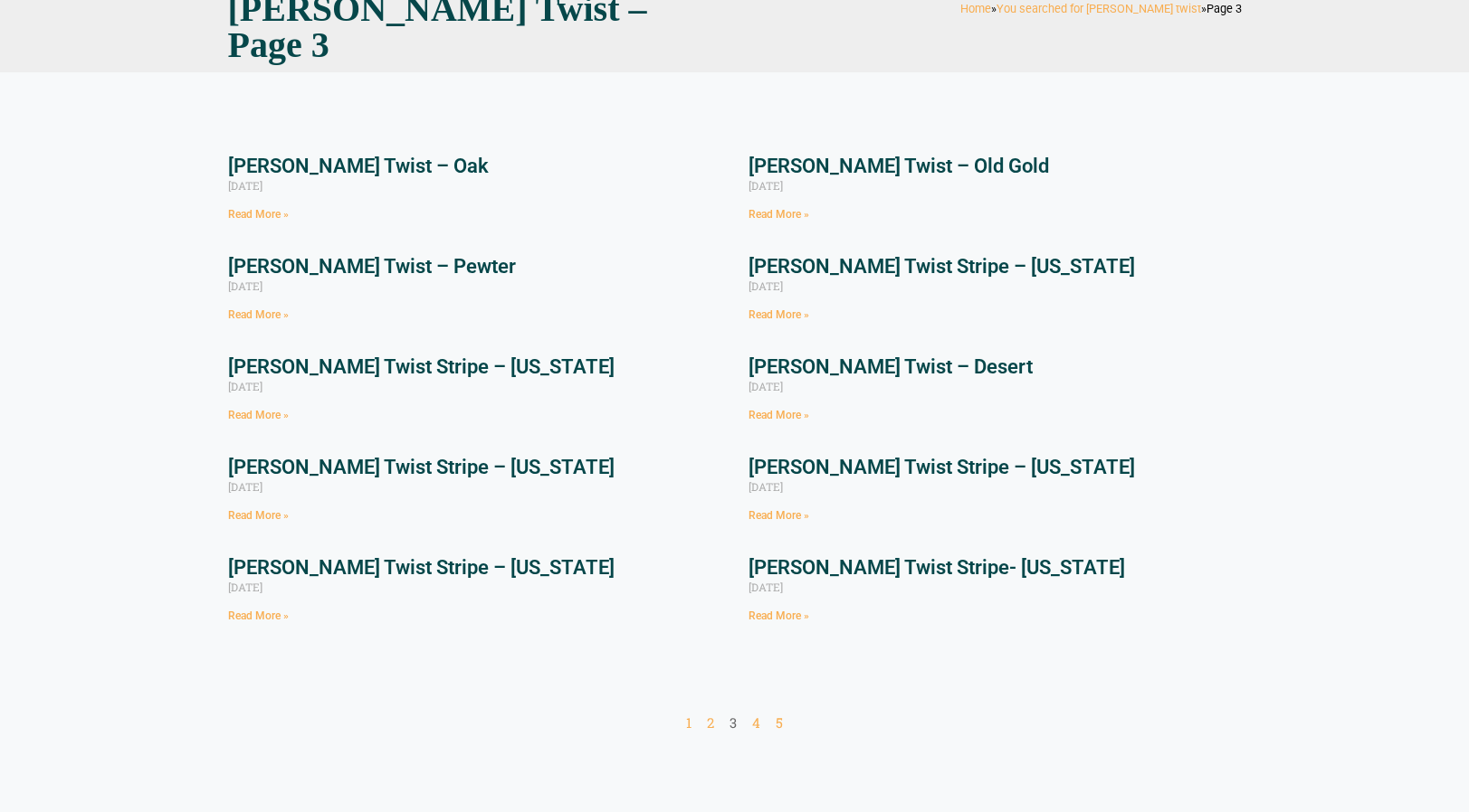
click at [750, 715] on nav "Page 1 Page 2 Page 3 Page 4 Page 5" at bounding box center [735, 723] width 1013 height 18
click at [758, 714] on link "Page 4" at bounding box center [756, 722] width 9 height 18
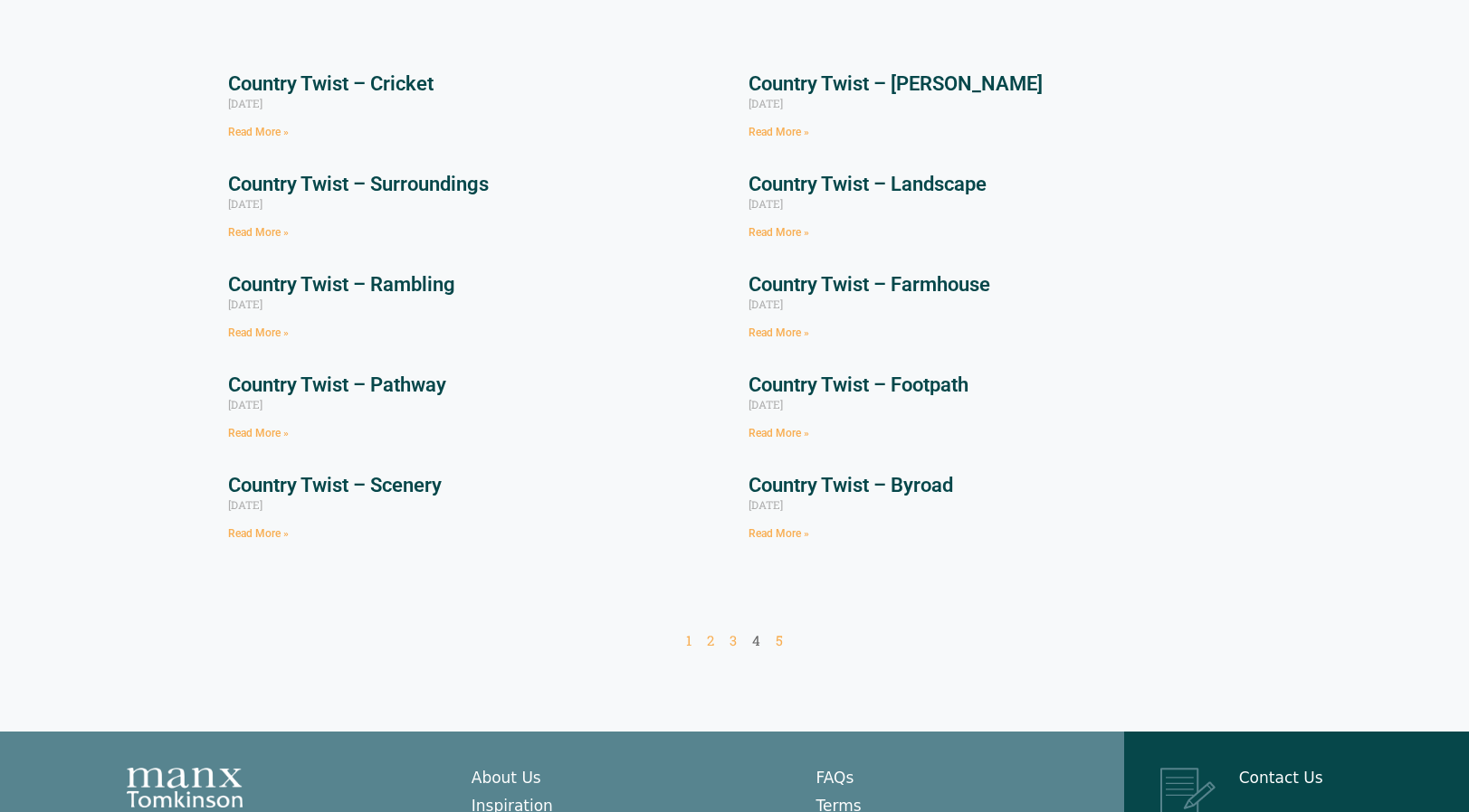
scroll to position [271, 0]
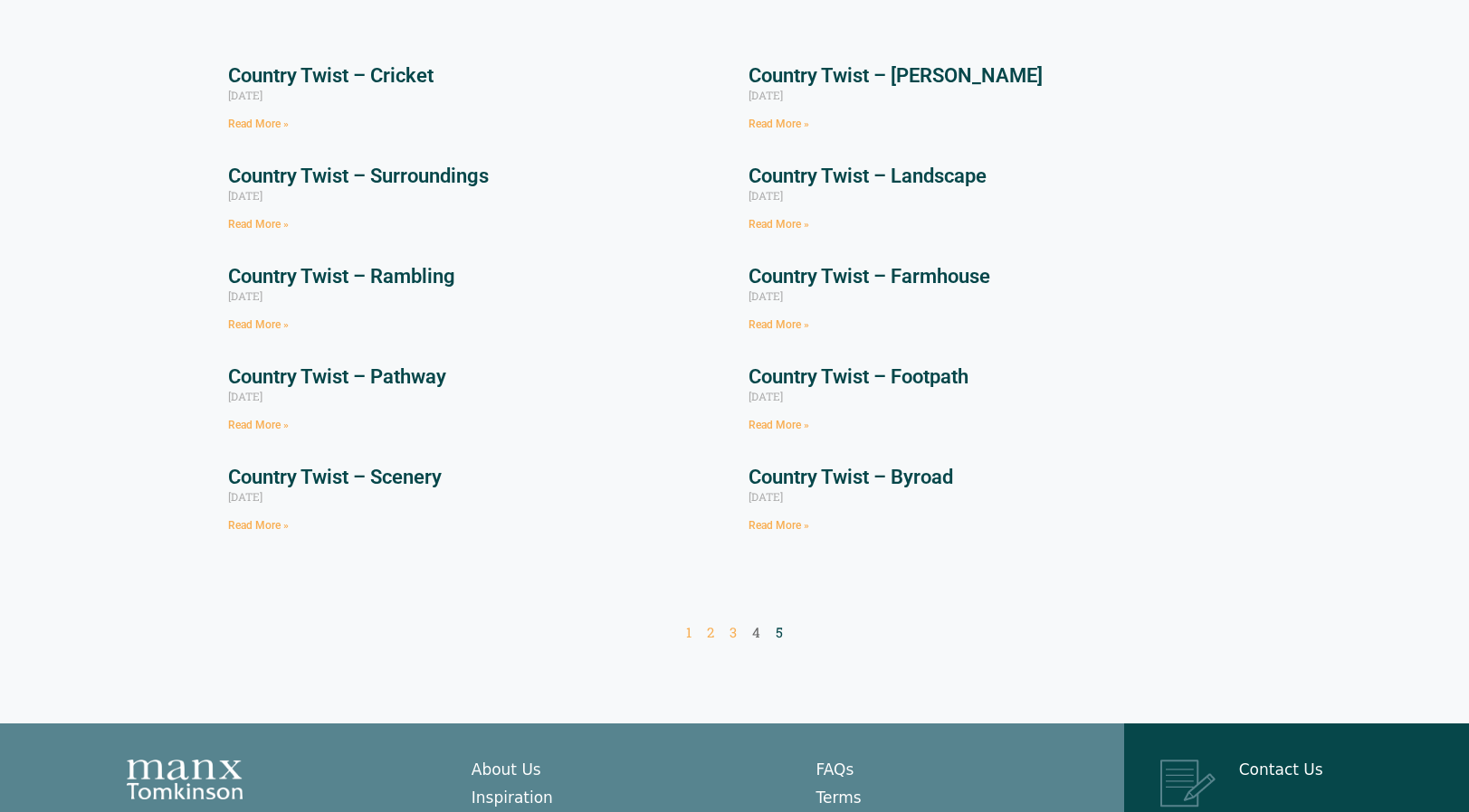
click at [775, 623] on link "Page 5" at bounding box center [779, 631] width 8 height 18
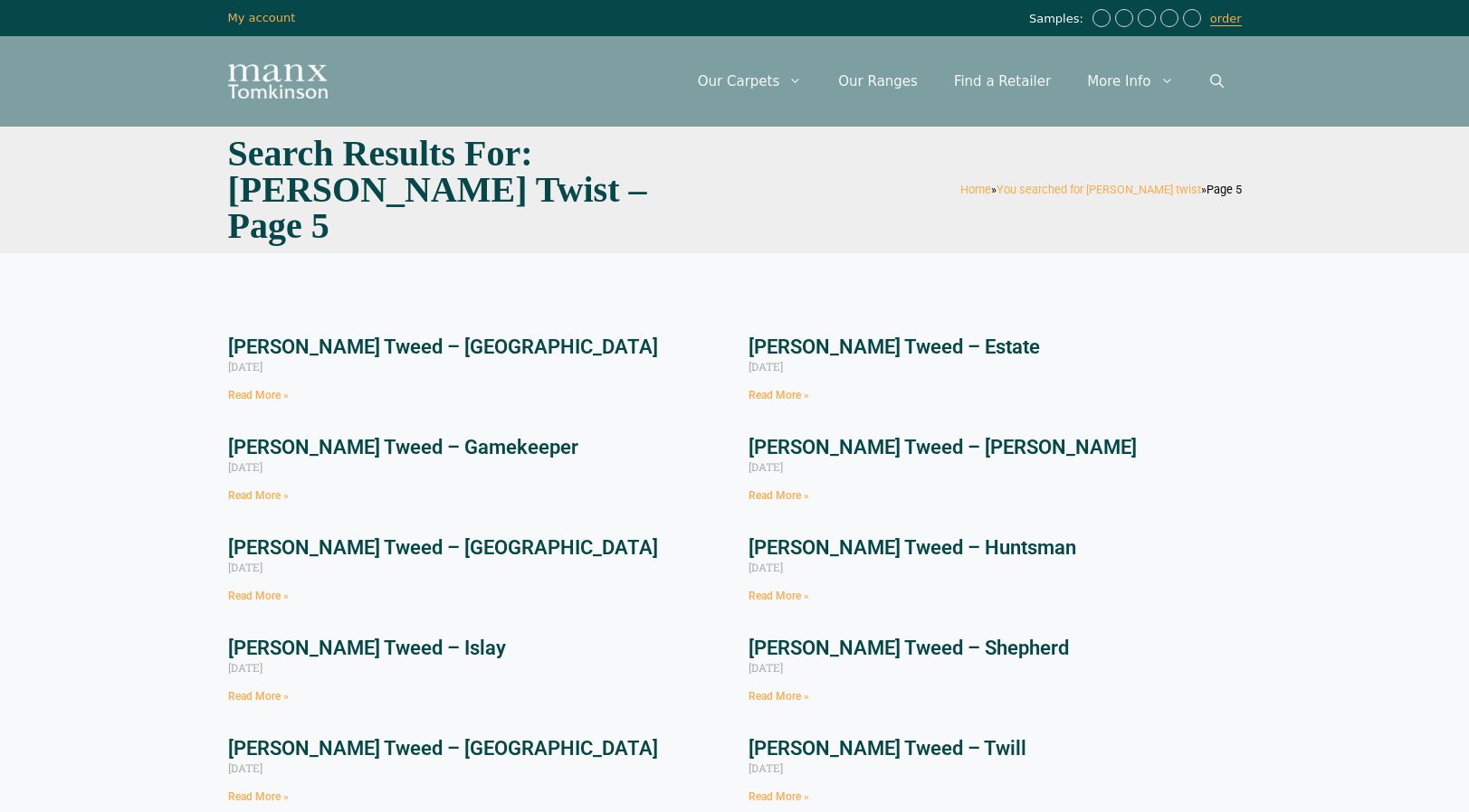
scroll to position [91, 0]
